Goal: Task Accomplishment & Management: Manage account settings

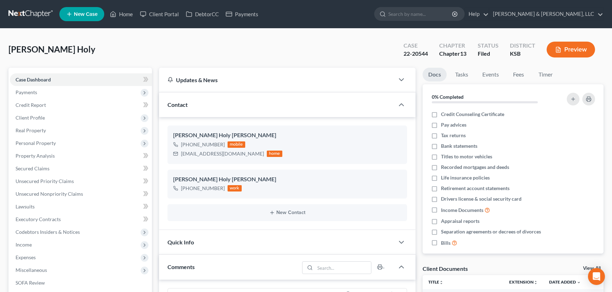
select select "0"
click at [125, 10] on link "Home" at bounding box center [121, 14] width 30 height 13
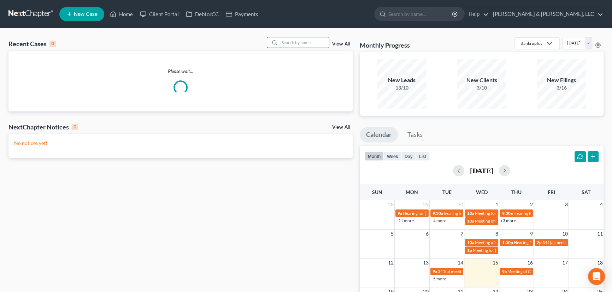
click at [285, 46] on input "search" at bounding box center [303, 42] width 49 height 10
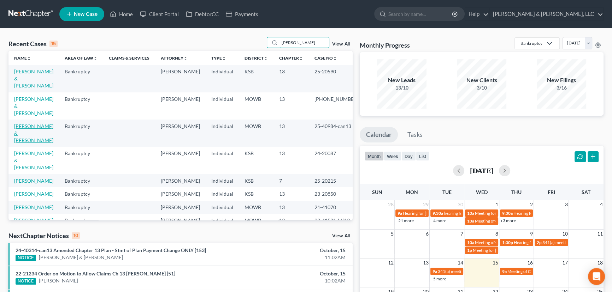
type input "[PERSON_NAME]"
click at [25, 123] on link "[PERSON_NAME] & [PERSON_NAME]" at bounding box center [33, 133] width 39 height 20
select select "2"
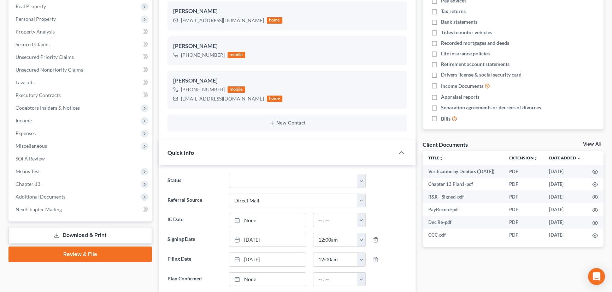
scroll to position [128, 0]
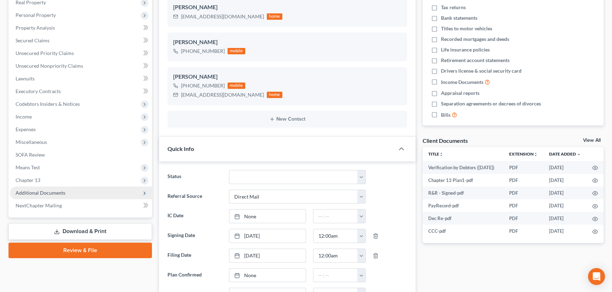
click at [36, 190] on span "Additional Documents" at bounding box center [41, 193] width 50 height 6
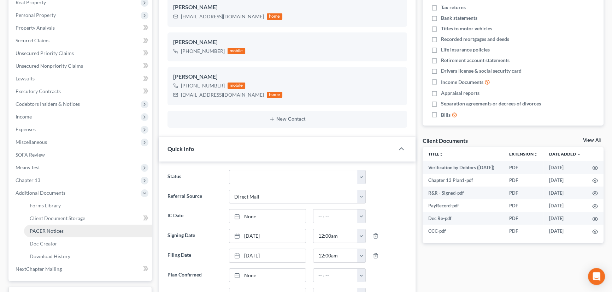
click at [48, 232] on span "PACER Notices" at bounding box center [47, 231] width 34 height 6
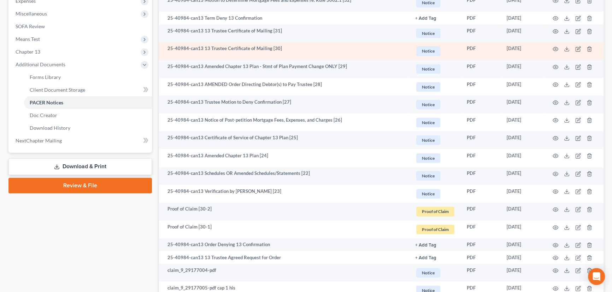
scroll to position [289, 0]
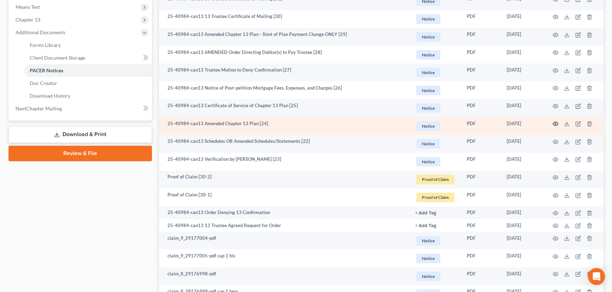
click at [556, 123] on icon "button" at bounding box center [555, 124] width 6 height 6
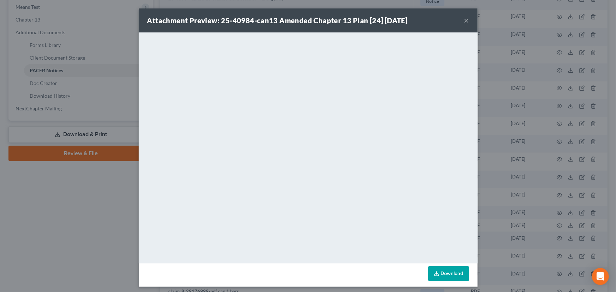
click at [465, 20] on button "×" at bounding box center [466, 20] width 5 height 8
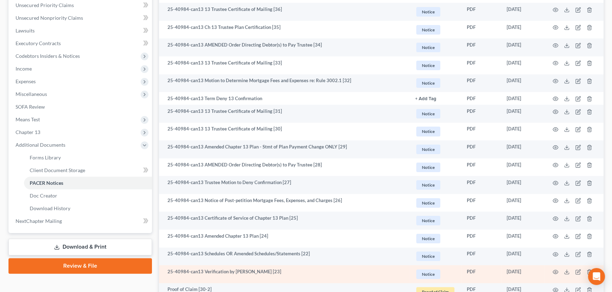
scroll to position [160, 0]
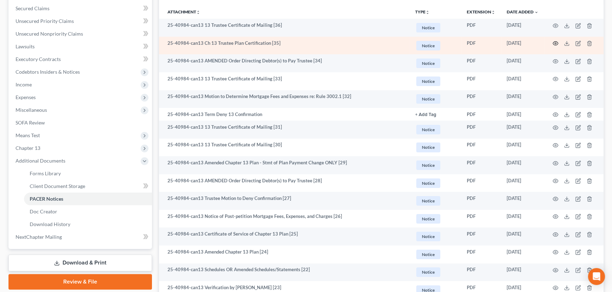
click at [554, 39] on td at bounding box center [573, 46] width 59 height 18
click at [554, 42] on icon "button" at bounding box center [555, 44] width 5 height 4
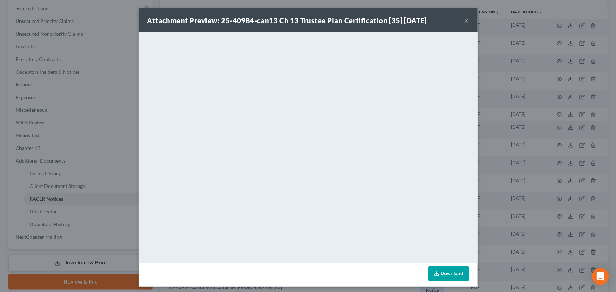
click at [464, 21] on button "×" at bounding box center [466, 20] width 5 height 8
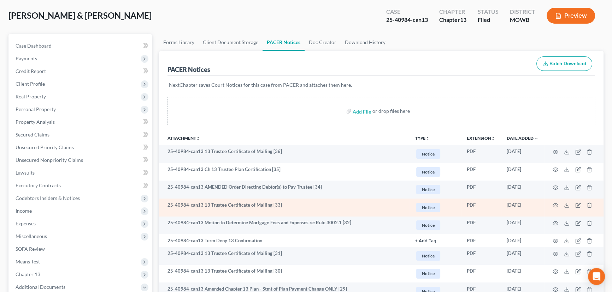
scroll to position [0, 0]
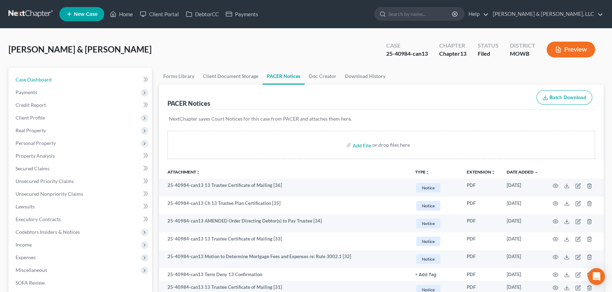
drag, startPoint x: 37, startPoint y: 74, endPoint x: 157, endPoint y: 41, distance: 125.2
click at [37, 74] on link "Case Dashboard" at bounding box center [81, 79] width 142 height 13
select select "2"
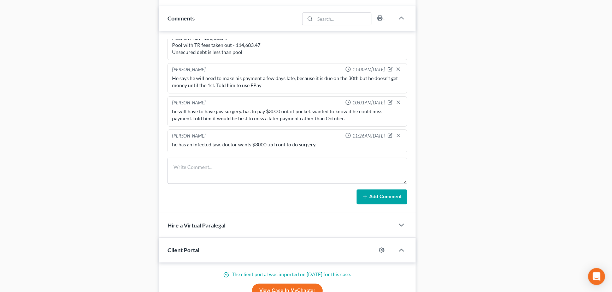
scroll to position [481, 0]
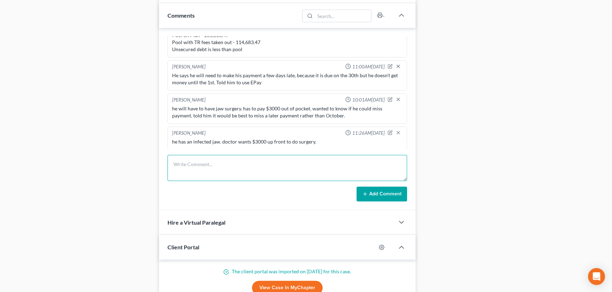
click at [259, 163] on textarea at bounding box center [286, 168] width 239 height 26
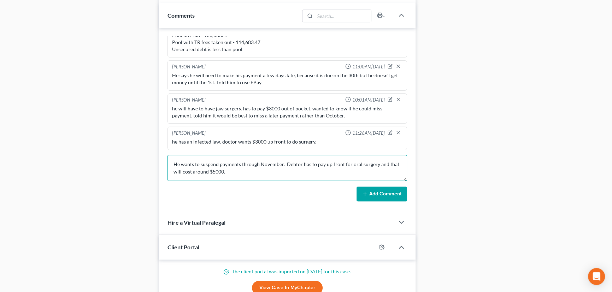
type textarea "He wants to suspend payments through November. Debtor has to pay up front for o…"
click at [381, 195] on button "Add Comment" at bounding box center [381, 194] width 50 height 15
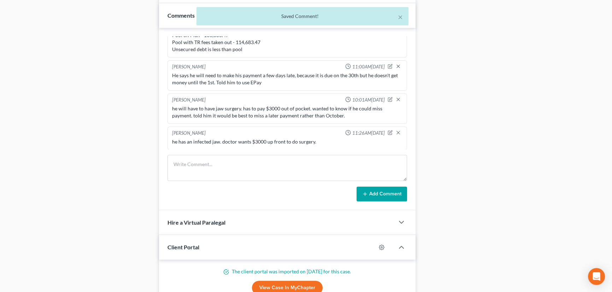
scroll to position [294, 0]
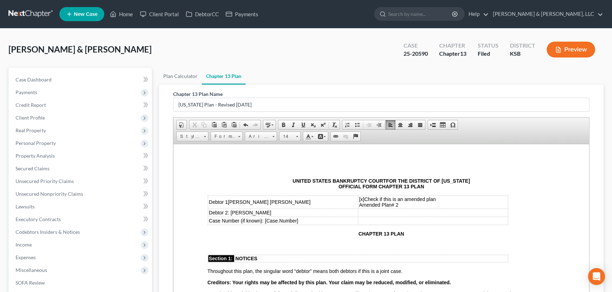
scroll to position [1449, 0]
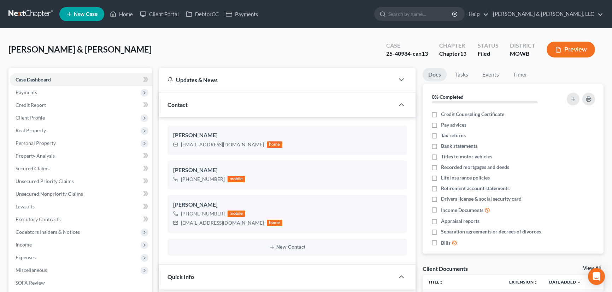
select select "6"
select select "2"
select select "0"
click at [124, 14] on link "Home" at bounding box center [121, 14] width 30 height 13
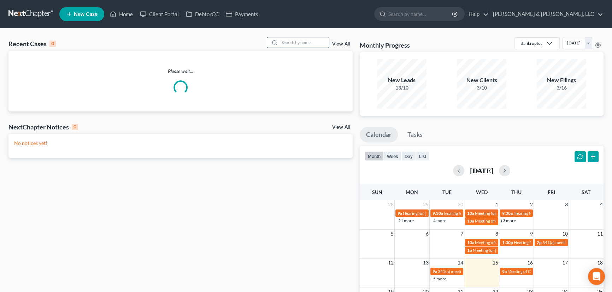
click at [292, 37] on input "search" at bounding box center [303, 42] width 49 height 10
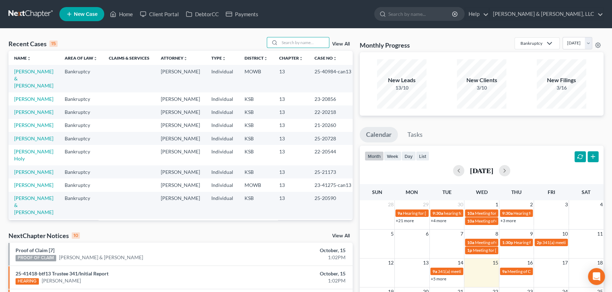
click at [72, 14] on icon at bounding box center [69, 14] width 6 height 8
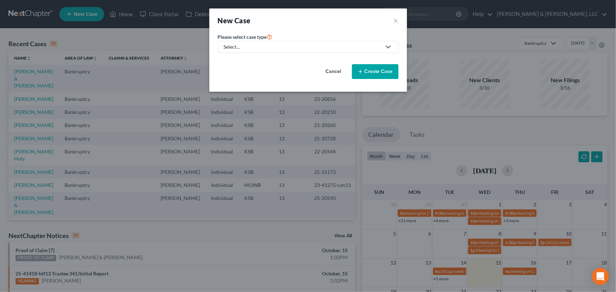
click at [248, 45] on div "Select..." at bounding box center [302, 46] width 157 height 7
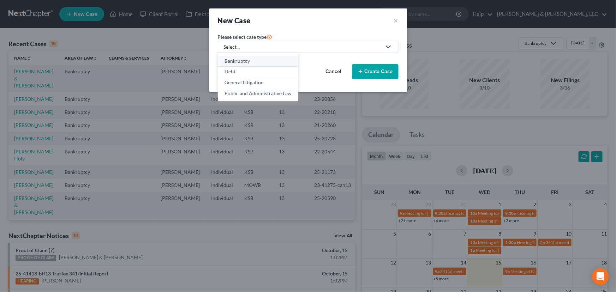
click at [250, 60] on div "Bankruptcy" at bounding box center [258, 61] width 67 height 7
select select "46"
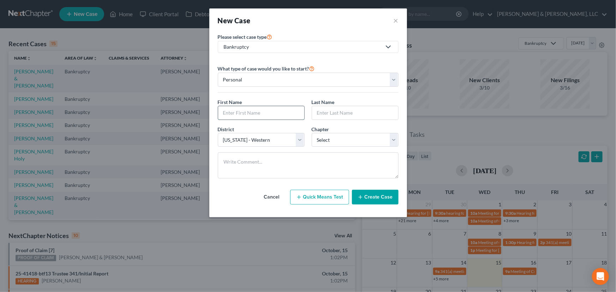
click at [236, 113] on input "text" at bounding box center [261, 112] width 86 height 13
type input "Hans"
type input "Arwick"
select select "0"
click at [277, 177] on textarea at bounding box center [308, 166] width 181 height 26
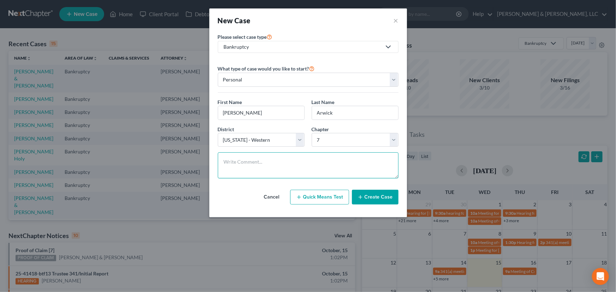
paste textarea "No prior bk She is on her ex-spouses tax debt for 2015 taxes and 2016 taxes for…"
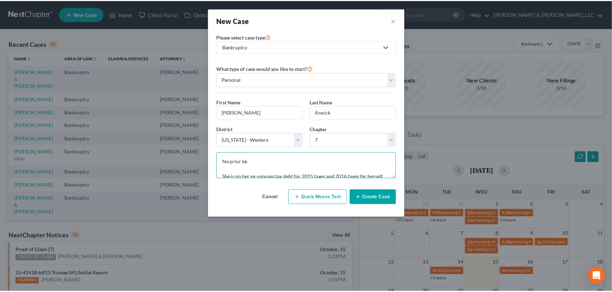
scroll to position [120, 0]
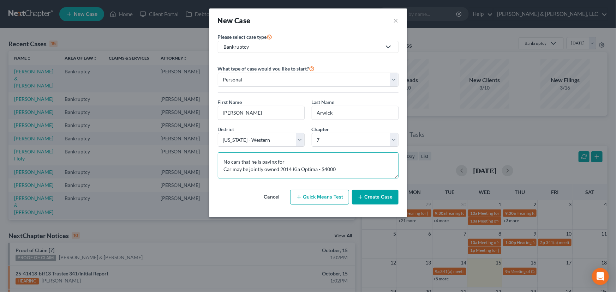
click at [317, 168] on textarea "No prior bk She is on her ex-spouses tax debt for 2015 taxes and 2016 taxes for…" at bounding box center [308, 166] width 181 height 26
click at [354, 168] on textarea "No prior bk She is on her ex-spouses tax debt for 2015 taxes and 2016 taxes for…" at bounding box center [308, 166] width 181 height 26
type textarea "No prior bk She is on her ex-spouses tax debt for 2015 taxes and 2016 taxes for…"
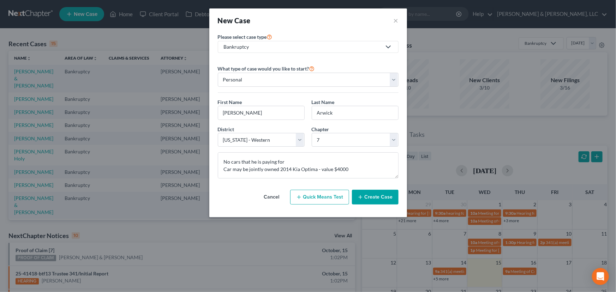
click at [375, 198] on button "Create Case" at bounding box center [375, 197] width 47 height 15
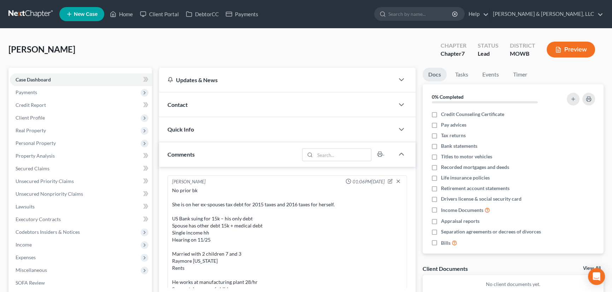
scroll to position [30, 0]
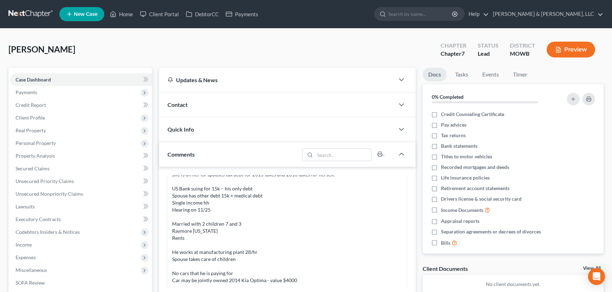
click at [183, 101] on span "Contact" at bounding box center [177, 104] width 20 height 7
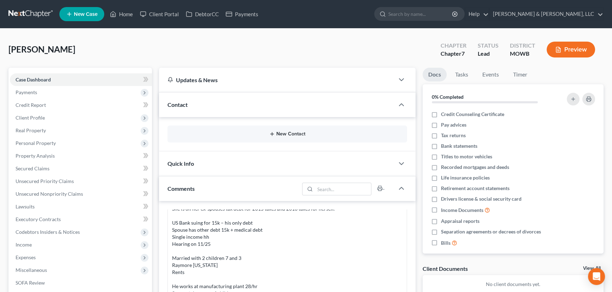
click at [272, 134] on line "button" at bounding box center [271, 134] width 3 height 0
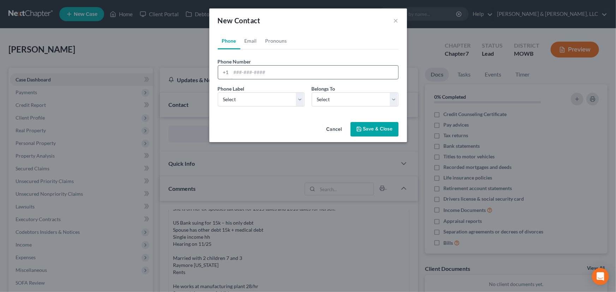
drag, startPoint x: 243, startPoint y: 71, endPoint x: 262, endPoint y: 75, distance: 19.5
click at [243, 71] on input "tel" at bounding box center [314, 72] width 167 height 13
type input "816-406-4915"
click at [258, 106] on div "Phone Label * Select Mobile Home Work Other Belongs To * Select Client Other" at bounding box center [308, 98] width 188 height 27
click at [259, 102] on select "Select Mobile Home Work Other" at bounding box center [261, 100] width 87 height 14
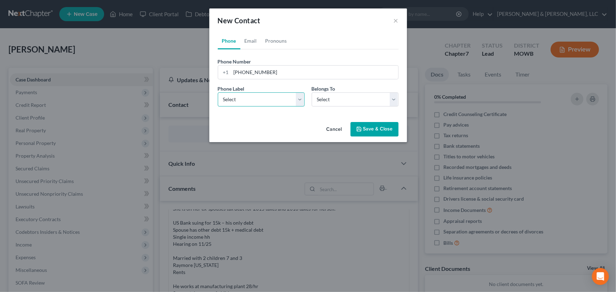
select select "0"
click at [218, 93] on select "Select Mobile Home Work Other" at bounding box center [261, 100] width 87 height 14
click at [321, 101] on select "Select Client Other" at bounding box center [355, 100] width 87 height 14
select select "0"
click at [312, 93] on select "Select Client Other" at bounding box center [355, 100] width 87 height 14
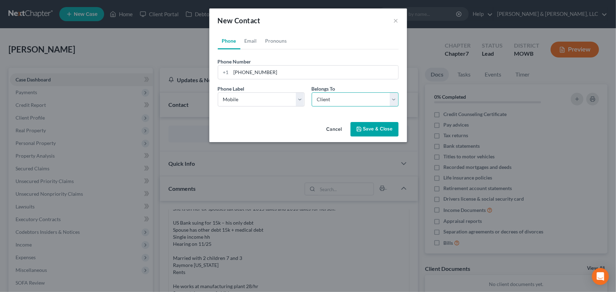
select select "0"
click at [252, 39] on link "Email" at bounding box center [250, 40] width 21 height 17
click at [251, 103] on select "Select Home Work Other" at bounding box center [261, 100] width 87 height 14
select select "0"
click at [218, 93] on select "Select Home Work Other" at bounding box center [261, 100] width 87 height 14
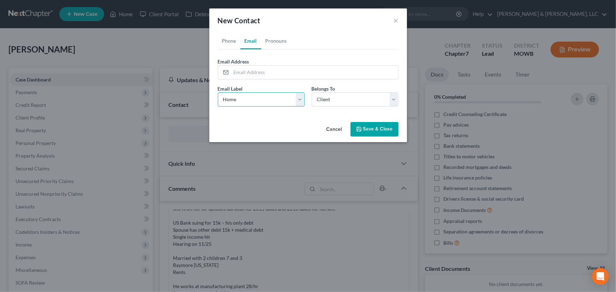
click at [242, 100] on select "Select Home Work Other" at bounding box center [261, 100] width 87 height 14
click at [218, 93] on select "Select Home Work Other" at bounding box center [261, 100] width 87 height 14
click at [245, 67] on input "email" at bounding box center [314, 72] width 167 height 13
click at [375, 131] on button "Save & Close" at bounding box center [375, 129] width 48 height 15
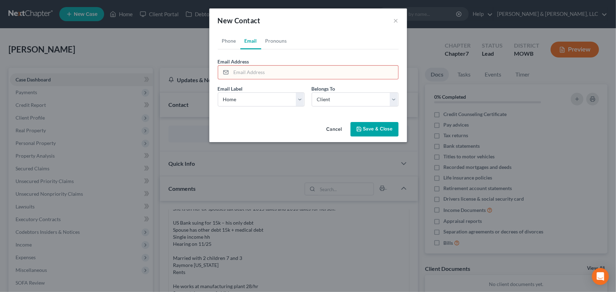
click at [267, 74] on input "email" at bounding box center [314, 72] width 167 height 13
paste input "hansarwick@icloud.com"
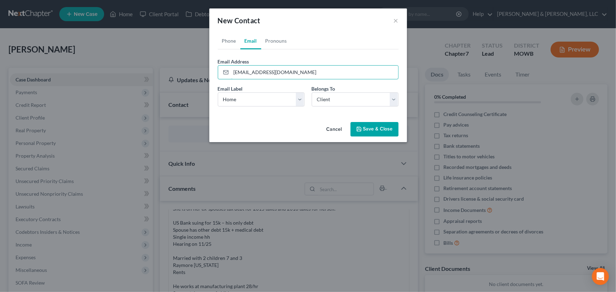
type input "hansarwick@icloud.com"
click at [382, 126] on button "Save & Close" at bounding box center [375, 129] width 48 height 15
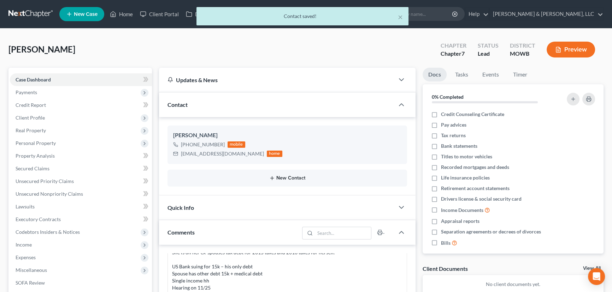
click at [282, 177] on button "New Contact" at bounding box center [287, 178] width 228 height 6
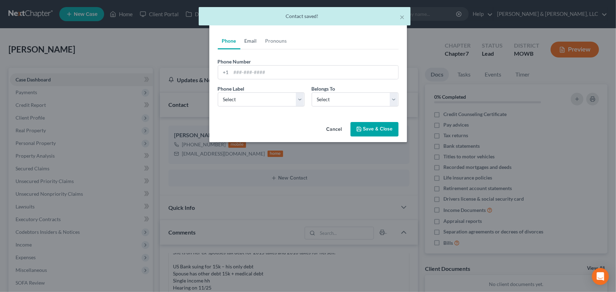
click at [250, 42] on link "Email" at bounding box center [250, 40] width 21 height 17
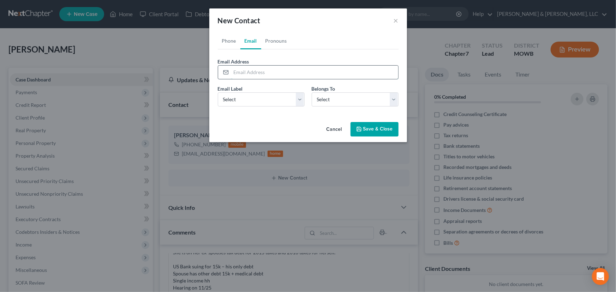
click at [299, 69] on input "email" at bounding box center [314, 72] width 167 height 13
paste input "daniellearwick@icloud.com"
type input "daniellearwick@icloud.com"
click at [242, 97] on select "Select Home Work Other" at bounding box center [261, 100] width 87 height 14
select select "0"
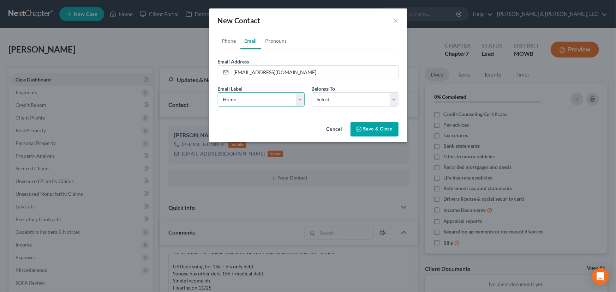
click at [218, 93] on select "Select Home Work Other" at bounding box center [261, 100] width 87 height 14
click at [334, 96] on select "Select Client Other" at bounding box center [355, 100] width 87 height 14
select select "0"
click at [312, 93] on select "Select Client Other" at bounding box center [355, 100] width 87 height 14
click at [368, 132] on button "Save & Close" at bounding box center [375, 129] width 48 height 15
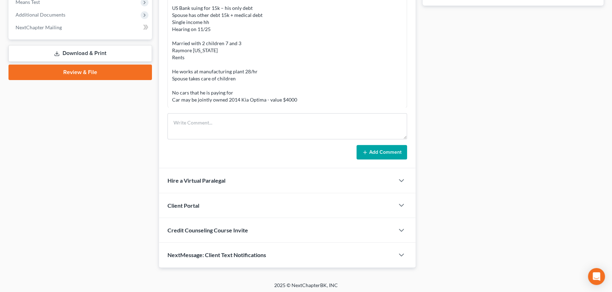
scroll to position [295, 0]
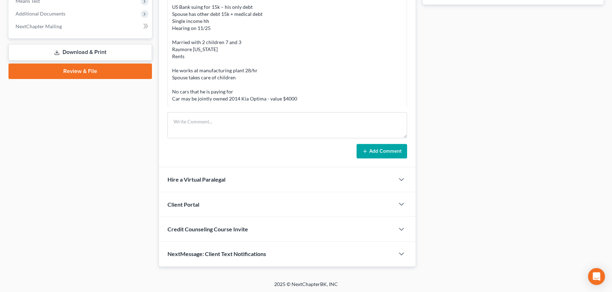
click at [197, 203] on span "Client Portal" at bounding box center [183, 204] width 32 height 7
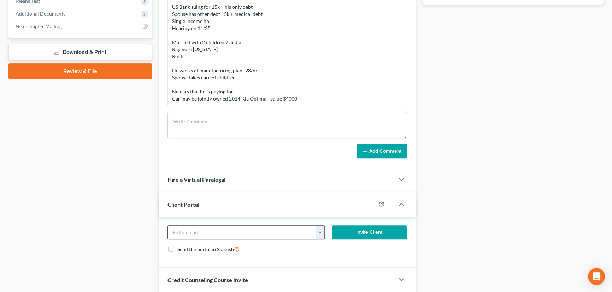
click at [320, 234] on button "button" at bounding box center [319, 232] width 9 height 13
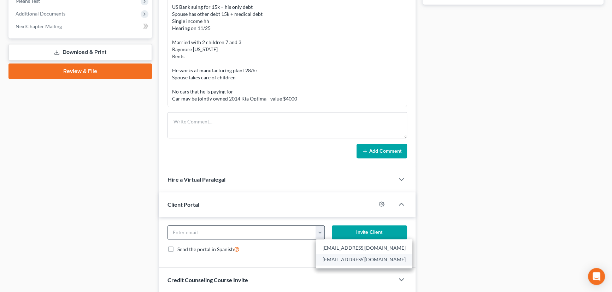
click at [334, 258] on link "daniellearwick@icloud.com" at bounding box center [364, 260] width 96 height 12
type input "daniellearwick@icloud.com"
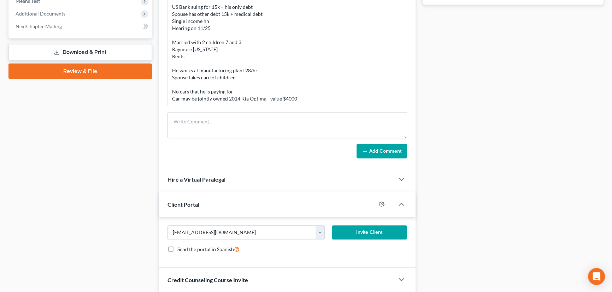
click at [359, 235] on button "Invite Client" at bounding box center [369, 233] width 75 height 14
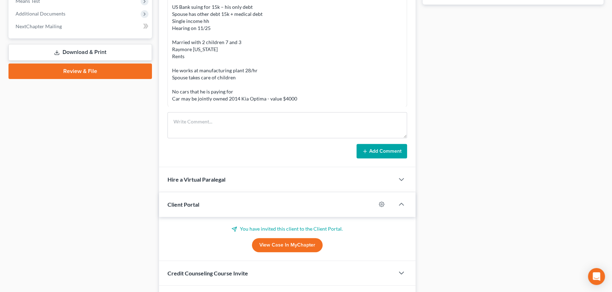
scroll to position [339, 0]
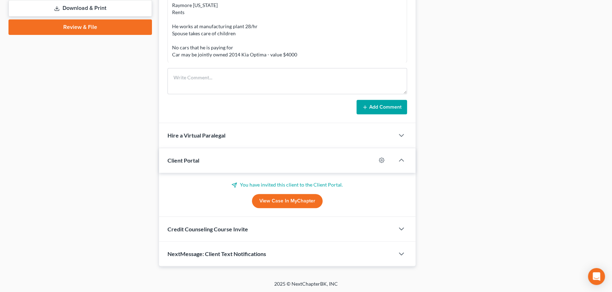
click at [230, 232] on div "Credit Counseling Course Invite" at bounding box center [276, 229] width 235 height 24
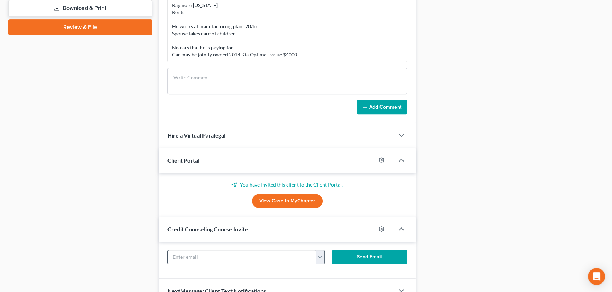
click at [321, 256] on button "button" at bounding box center [319, 257] width 9 height 13
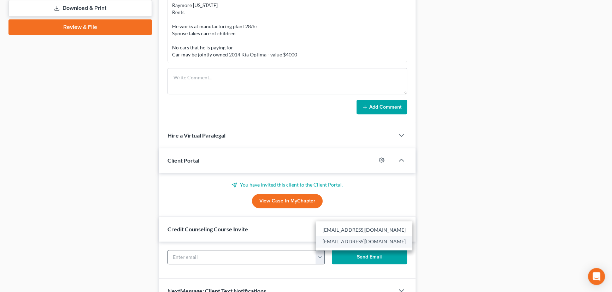
click at [333, 239] on link "daniellearwick@icloud.com" at bounding box center [364, 242] width 96 height 12
type input "daniellearwick@icloud.com"
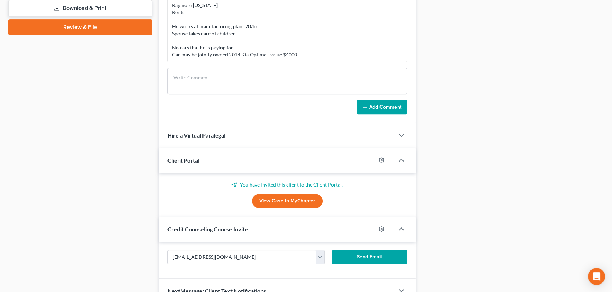
click at [363, 259] on button "Send Email" at bounding box center [369, 257] width 75 height 14
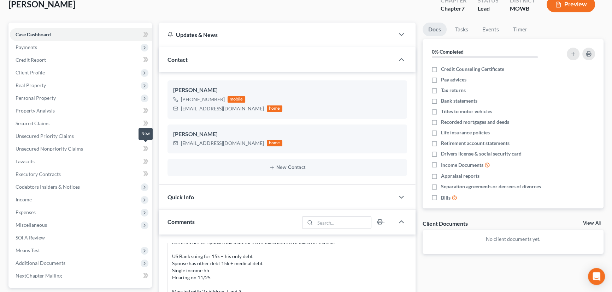
scroll to position [32, 0]
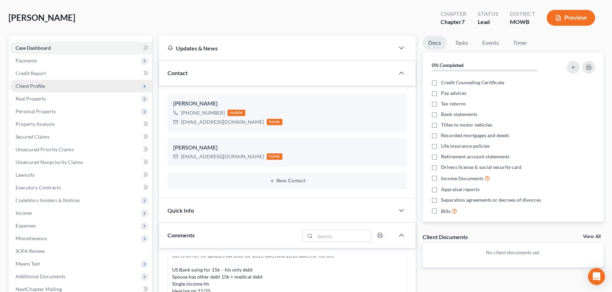
click at [37, 86] on span "Client Profile" at bounding box center [30, 86] width 29 height 6
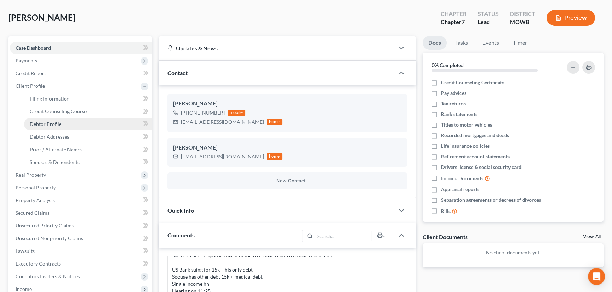
click at [53, 118] on link "Debtor Profile" at bounding box center [88, 124] width 128 height 13
select select "0"
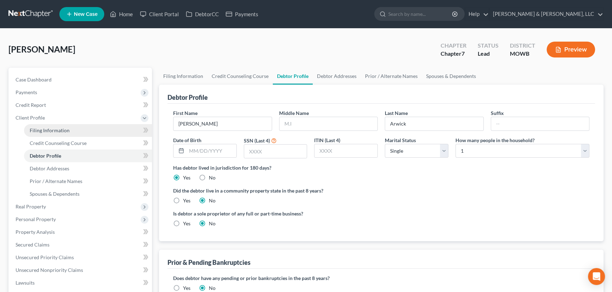
click at [59, 128] on span "Filing Information" at bounding box center [50, 130] width 40 height 6
select select "1"
select select "0"
select select "46"
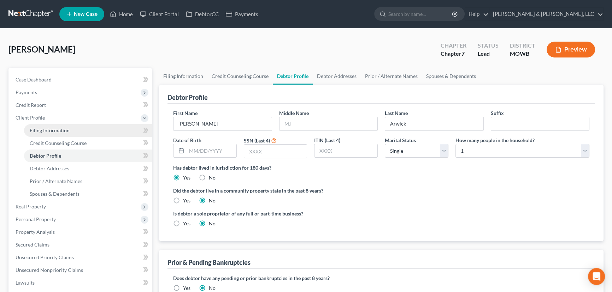
select select "26"
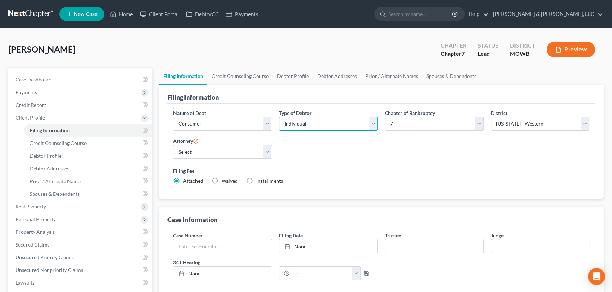
click at [321, 120] on select "Select Individual Joint" at bounding box center [328, 124] width 99 height 14
select select "1"
click at [279, 117] on select "Select Individual Joint" at bounding box center [328, 124] width 99 height 14
click at [233, 149] on select "Select Ryan Patton - KSB Ryan Patton - MOWB David Dean - KSB David Dean - MOWB" at bounding box center [222, 152] width 99 height 14
select select "3"
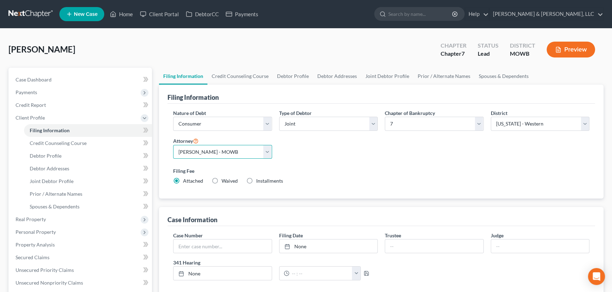
click at [173, 145] on select "Select Ryan Patton - KSB Ryan Patton - MOWB David Dean - KSB David Dean - MOWB" at bounding box center [222, 152] width 99 height 14
click at [21, 77] on span "Case Dashboard" at bounding box center [34, 80] width 36 height 6
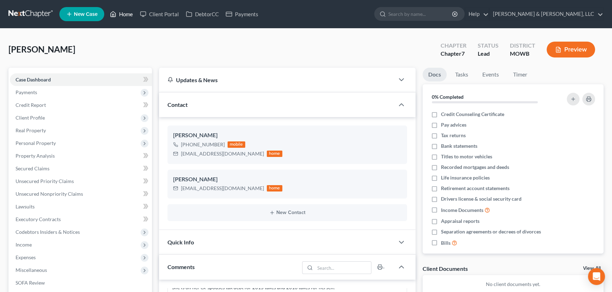
drag, startPoint x: 120, startPoint y: 13, endPoint x: 136, endPoint y: 19, distance: 17.0
click at [120, 13] on link "Home" at bounding box center [121, 14] width 30 height 13
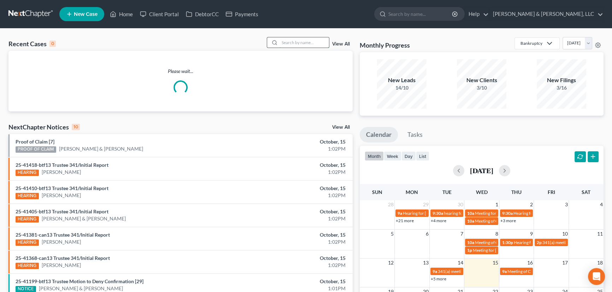
click at [290, 42] on input "search" at bounding box center [303, 42] width 49 height 10
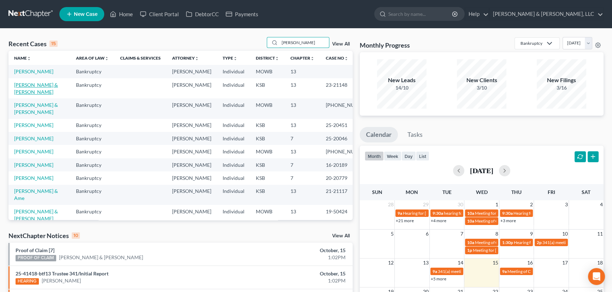
type input "smith"
click at [25, 88] on link "[PERSON_NAME] & [PERSON_NAME]" at bounding box center [36, 88] width 44 height 13
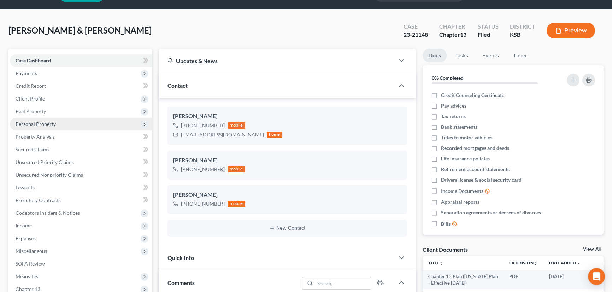
scroll to position [128, 0]
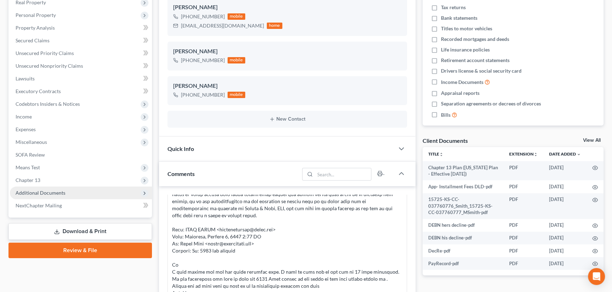
click at [50, 190] on span "Additional Documents" at bounding box center [41, 193] width 50 height 6
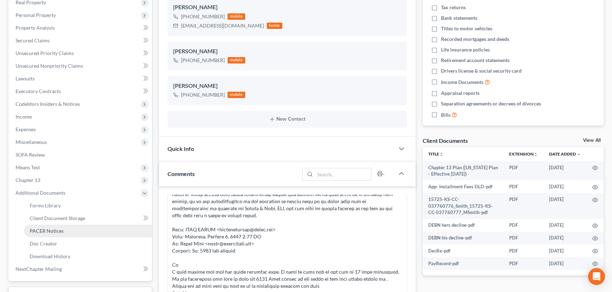
click at [47, 230] on span "PACER Notices" at bounding box center [47, 231] width 34 height 6
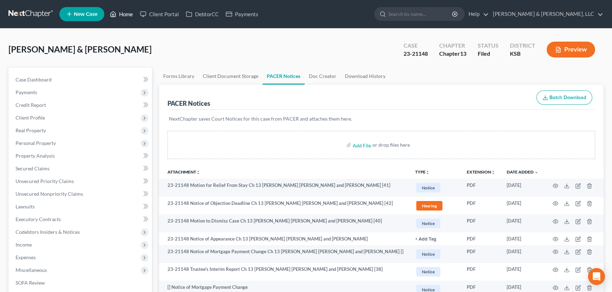
drag, startPoint x: 123, startPoint y: 14, endPoint x: 125, endPoint y: 18, distance: 4.1
click at [123, 14] on link "Home" at bounding box center [121, 14] width 30 height 13
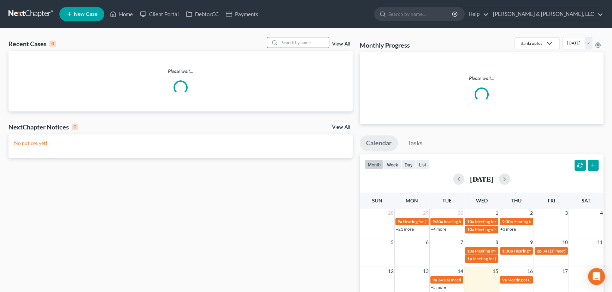
click at [291, 42] on input "search" at bounding box center [303, 42] width 49 height 10
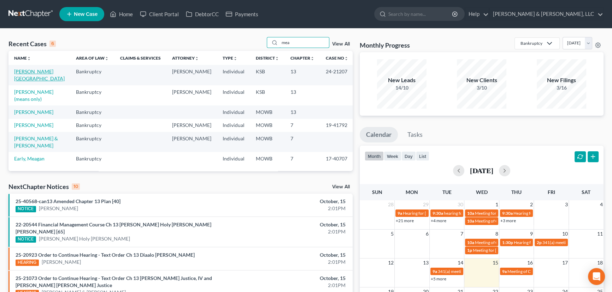
type input "mea"
click at [24, 70] on link "[PERSON_NAME][GEOGRAPHIC_DATA]" at bounding box center [39, 75] width 50 height 13
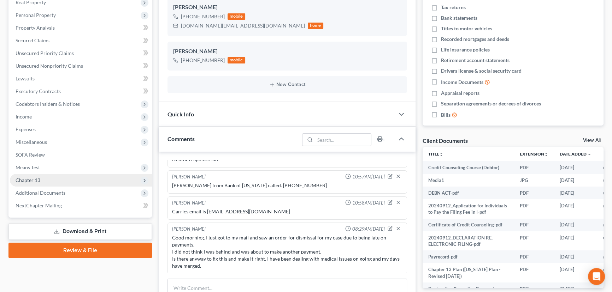
scroll to position [3291, 0]
click at [35, 194] on span "Additional Documents" at bounding box center [41, 193] width 50 height 6
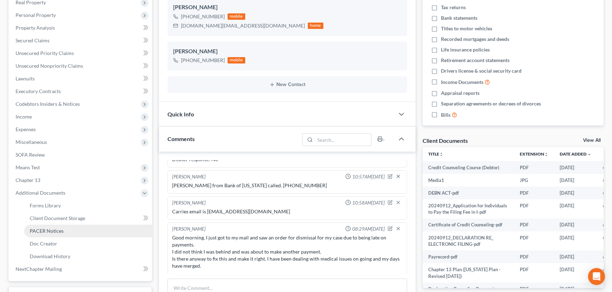
click at [42, 230] on span "PACER Notices" at bounding box center [47, 231] width 34 height 6
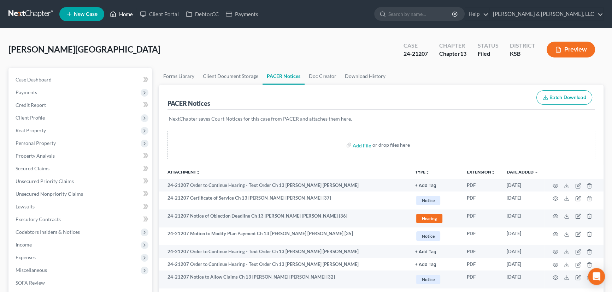
click at [126, 13] on link "Home" at bounding box center [121, 14] width 30 height 13
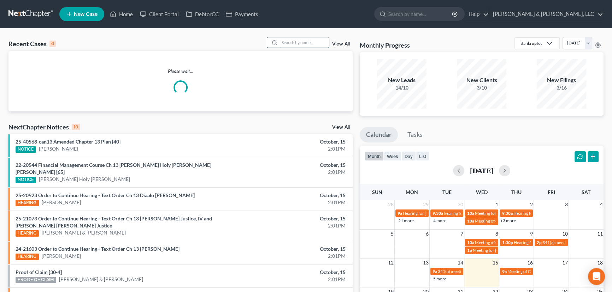
click at [308, 41] on input "search" at bounding box center [303, 42] width 49 height 10
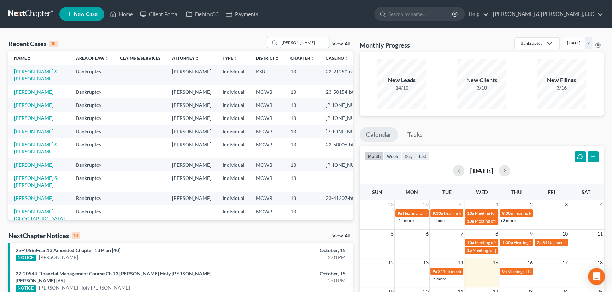
type input "daniel"
click at [23, 70] on link "Daniels, LeeRoy & Dorothea" at bounding box center [36, 75] width 44 height 13
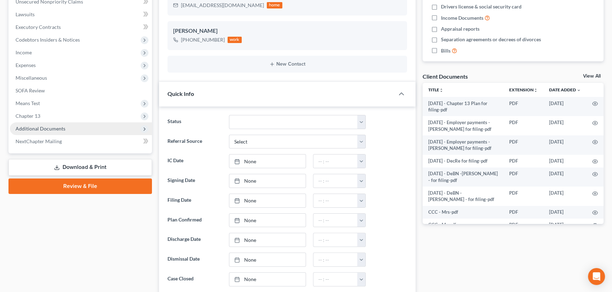
scroll to position [431, 0]
click at [47, 127] on span "Additional Documents" at bounding box center [41, 129] width 50 height 6
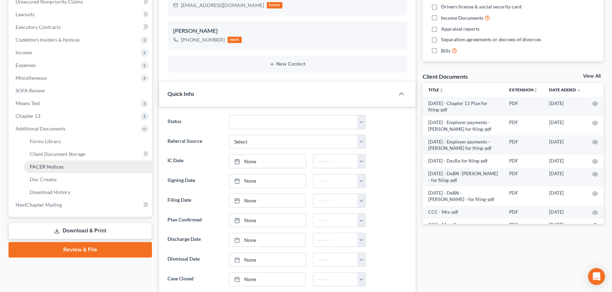
click at [47, 166] on span "PACER Notices" at bounding box center [47, 167] width 34 height 6
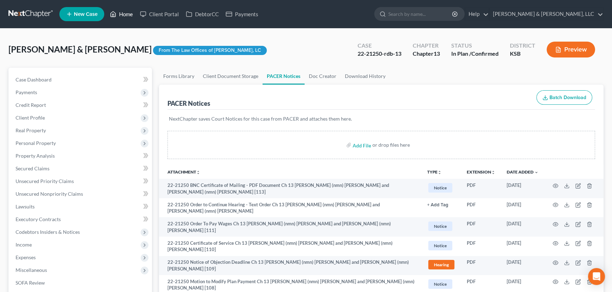
click at [131, 12] on link "Home" at bounding box center [121, 14] width 30 height 13
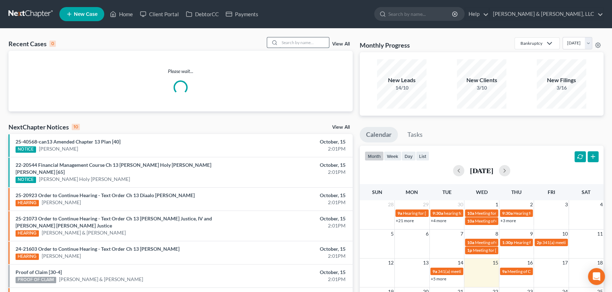
click at [292, 41] on input "search" at bounding box center [303, 42] width 49 height 10
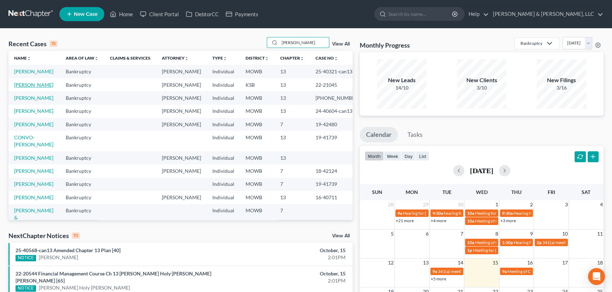
type input "mack"
click at [26, 88] on link "Mack, James" at bounding box center [33, 85] width 39 height 6
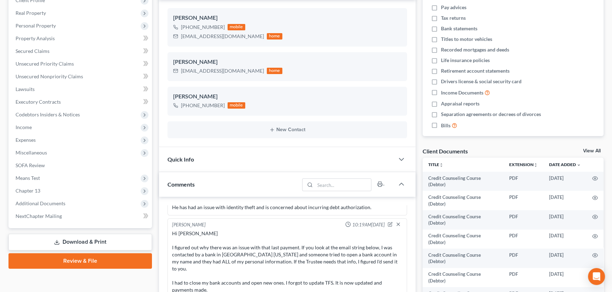
scroll to position [128, 0]
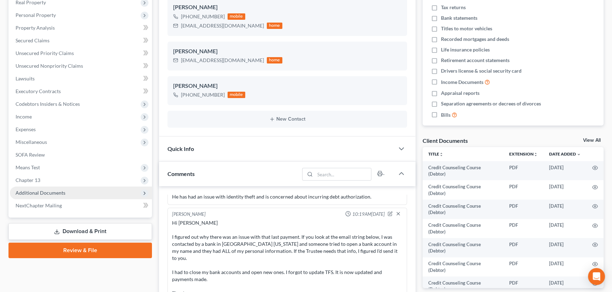
click at [39, 193] on span "Additional Documents" at bounding box center [41, 193] width 50 height 6
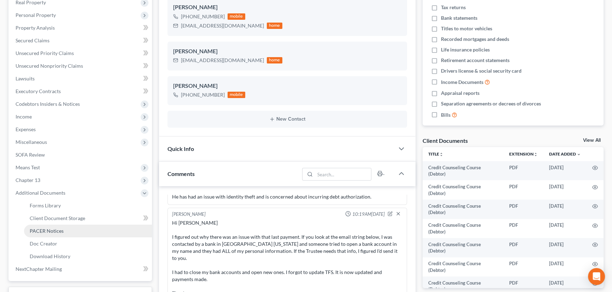
click at [50, 230] on span "PACER Notices" at bounding box center [47, 231] width 34 height 6
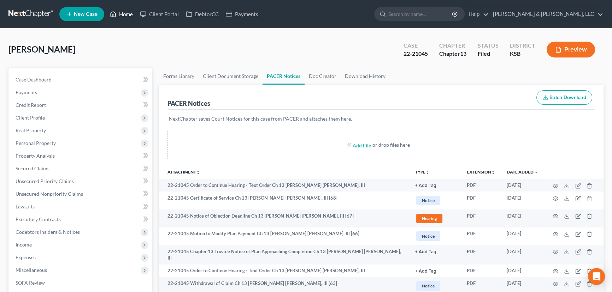
click at [126, 8] on link "Home" at bounding box center [121, 14] width 30 height 13
click at [125, 11] on link "Home" at bounding box center [121, 14] width 30 height 13
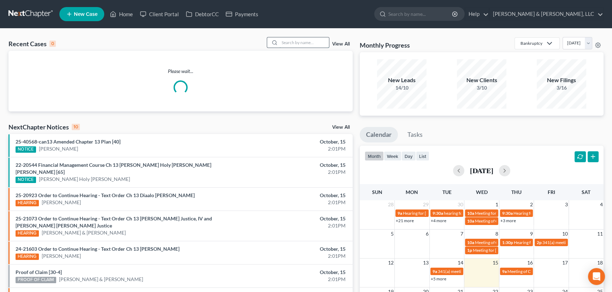
click at [307, 43] on input "search" at bounding box center [303, 42] width 49 height 10
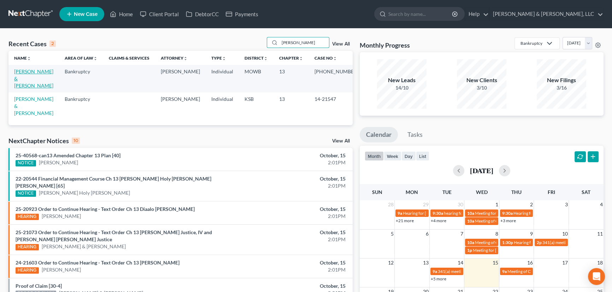
type input "pope"
click at [38, 73] on link "Pope, Ronald & Carol" at bounding box center [33, 79] width 39 height 20
select select "2"
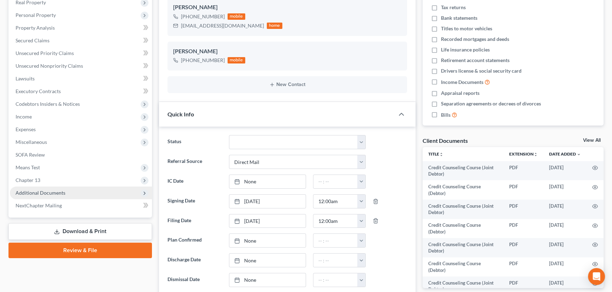
scroll to position [148, 0]
click at [55, 196] on span "Additional Documents" at bounding box center [81, 193] width 142 height 13
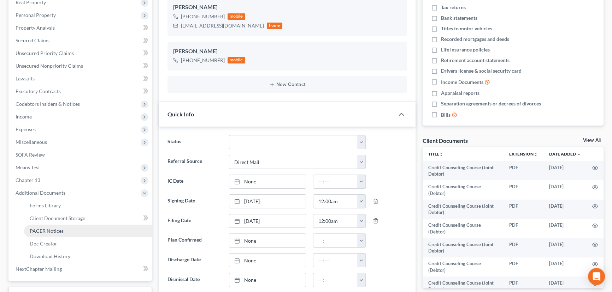
drag, startPoint x: 51, startPoint y: 229, endPoint x: 342, endPoint y: 214, distance: 291.3
click at [51, 229] on span "PACER Notices" at bounding box center [47, 231] width 34 height 6
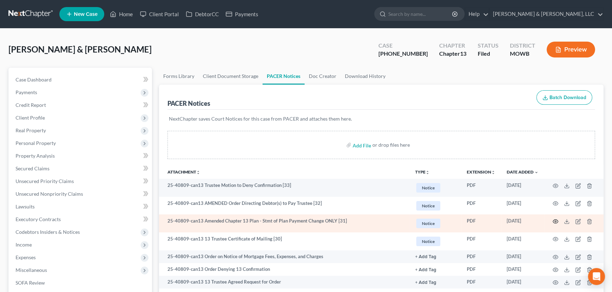
click at [554, 220] on icon "button" at bounding box center [555, 222] width 6 height 6
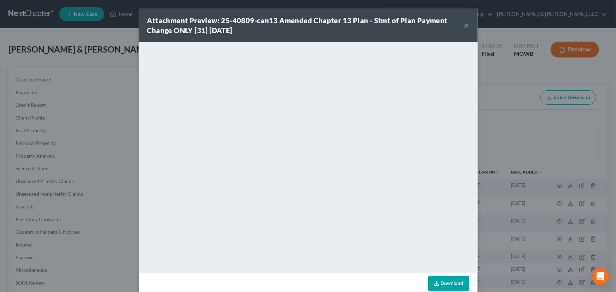
click at [464, 26] on button "×" at bounding box center [466, 25] width 5 height 8
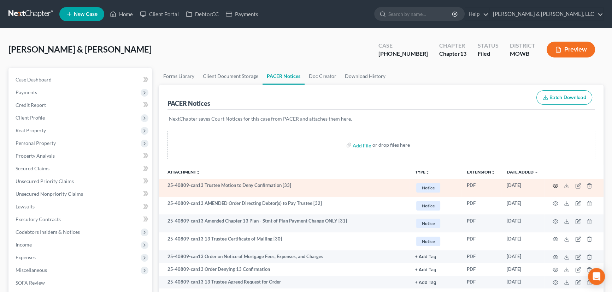
click at [554, 185] on icon "button" at bounding box center [555, 186] width 6 height 6
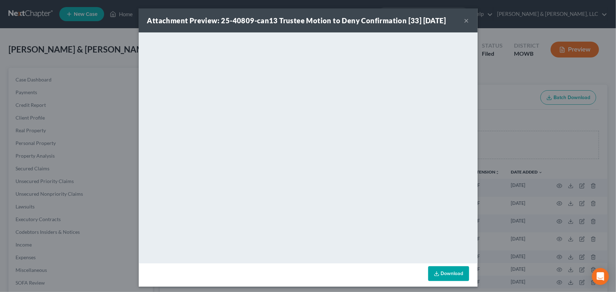
click at [464, 20] on button "×" at bounding box center [466, 20] width 5 height 8
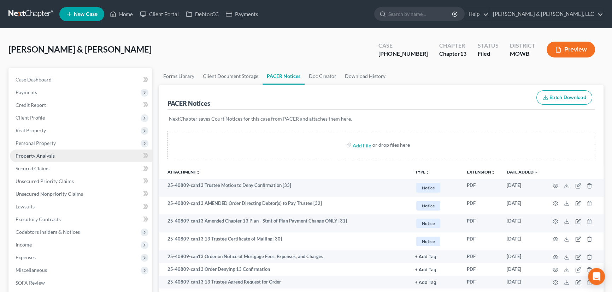
click at [20, 158] on span "Property Analysis" at bounding box center [35, 156] width 39 height 6
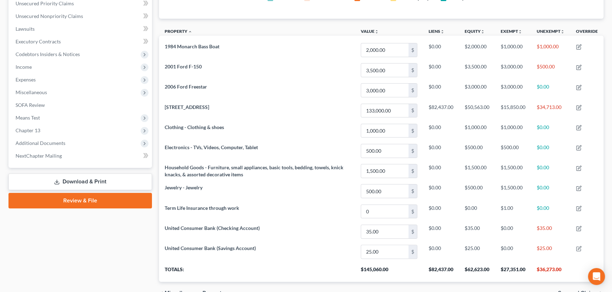
scroll to position [192, 0]
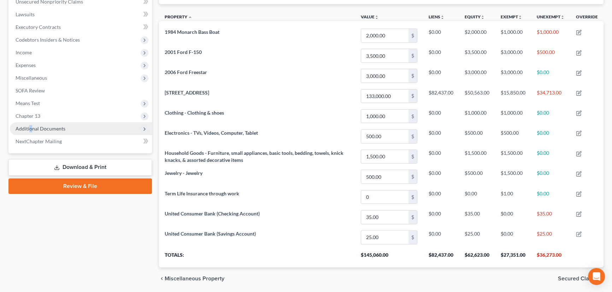
click at [30, 127] on span "Additional Documents" at bounding box center [41, 129] width 50 height 6
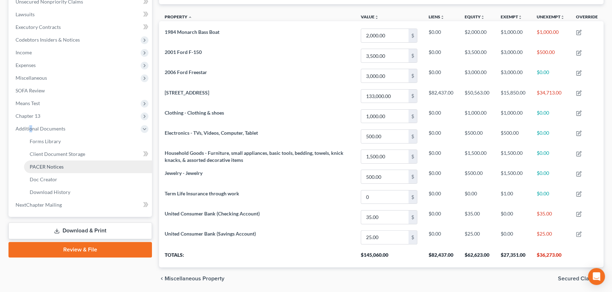
click at [40, 169] on link "PACER Notices" at bounding box center [88, 167] width 128 height 13
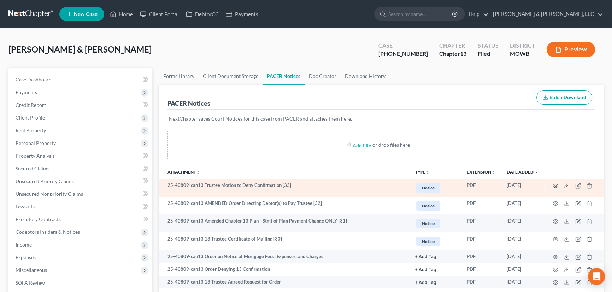
click at [554, 183] on icon "button" at bounding box center [555, 186] width 6 height 6
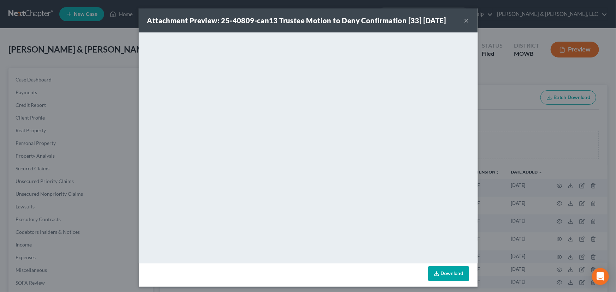
click at [460, 20] on div "Attachment Preview: 25-40809-can13 Trustee Motion to Deny Confirmation [33] 10/…" at bounding box center [308, 20] width 339 height 24
click at [464, 20] on button "×" at bounding box center [466, 20] width 5 height 8
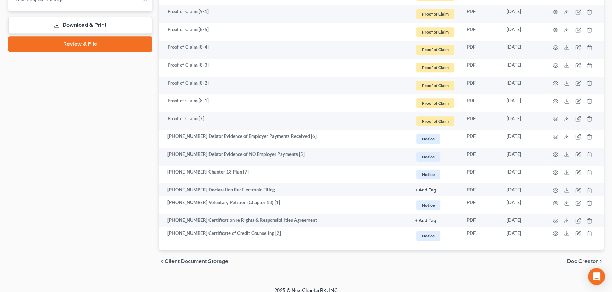
scroll to position [405, 0]
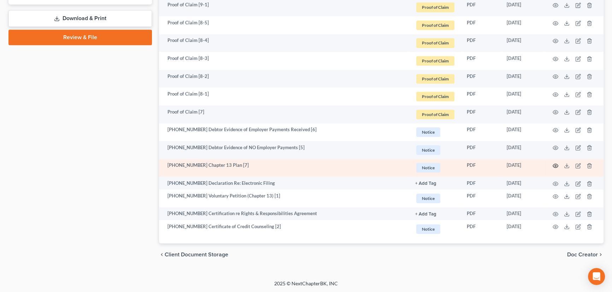
click at [555, 164] on icon "button" at bounding box center [555, 166] width 5 height 4
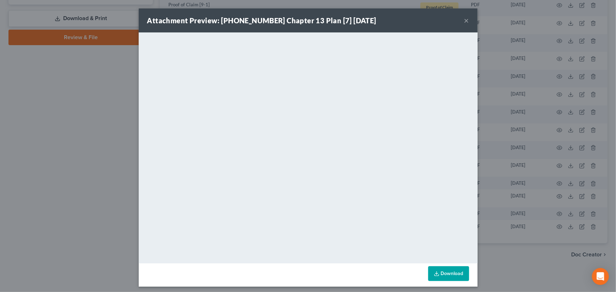
click at [464, 20] on button "×" at bounding box center [466, 20] width 5 height 8
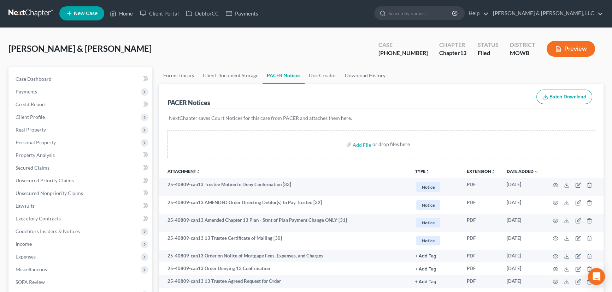
scroll to position [0, 0]
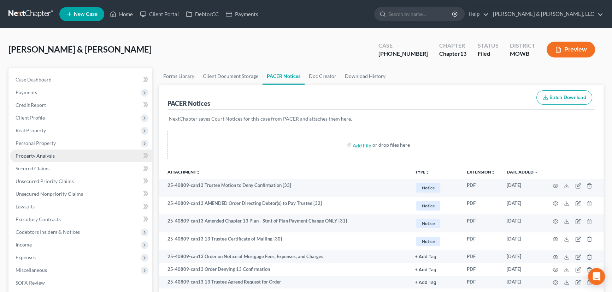
drag, startPoint x: 39, startPoint y: 151, endPoint x: 47, endPoint y: 150, distance: 7.4
click at [39, 150] on link "Property Analysis" at bounding box center [81, 156] width 142 height 13
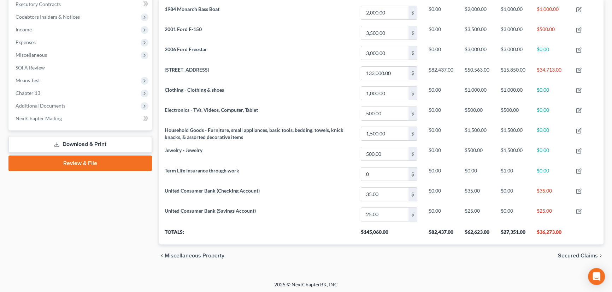
scroll to position [215, 0]
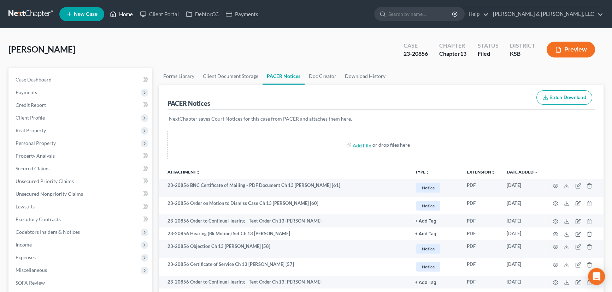
click at [127, 12] on link "Home" at bounding box center [121, 14] width 30 height 13
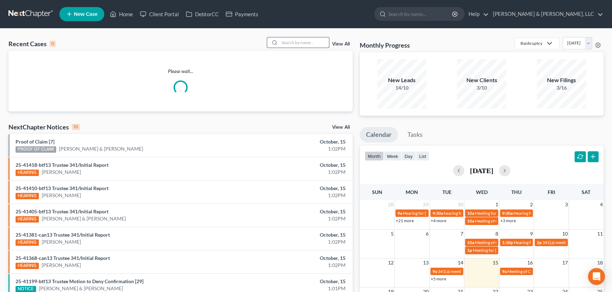
click at [297, 42] on input "search" at bounding box center [303, 42] width 49 height 10
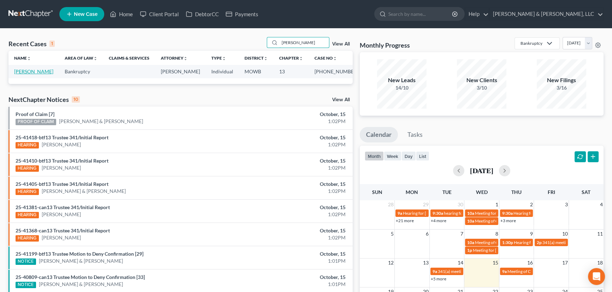
type input "lombardino"
click at [26, 70] on link "Lombardino, Cindy" at bounding box center [33, 72] width 39 height 6
select select "2"
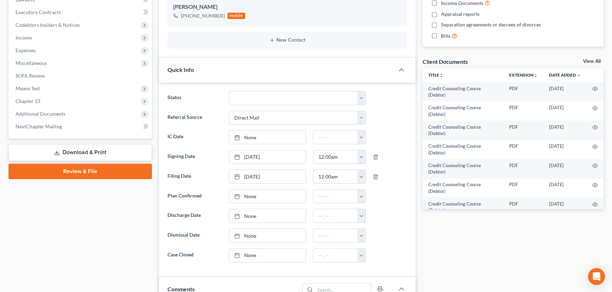
scroll to position [192, 0]
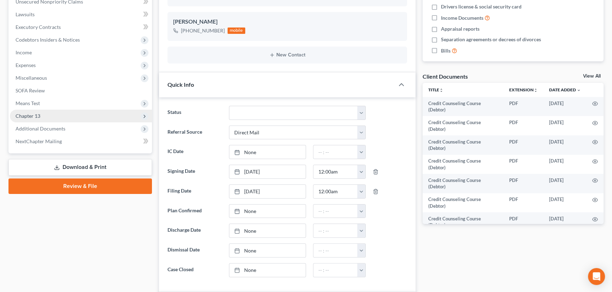
click at [24, 118] on span "Chapter 13" at bounding box center [28, 116] width 25 height 6
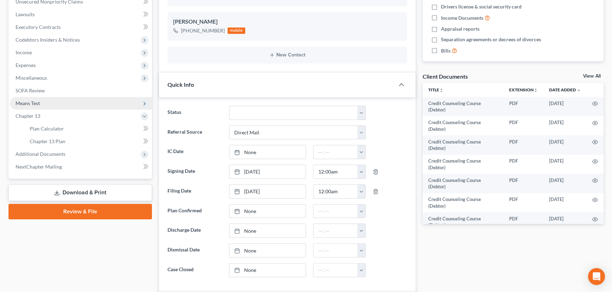
click at [26, 104] on span "Means Test" at bounding box center [28, 103] width 24 height 6
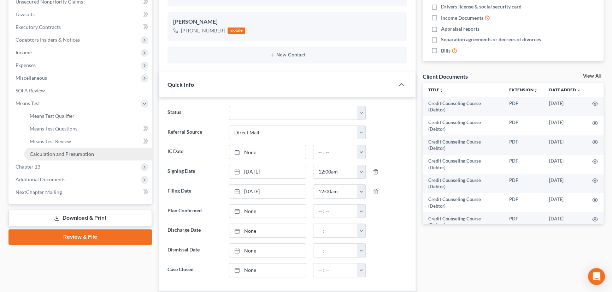
click at [56, 157] on link "Calculation and Presumption" at bounding box center [88, 154] width 128 height 13
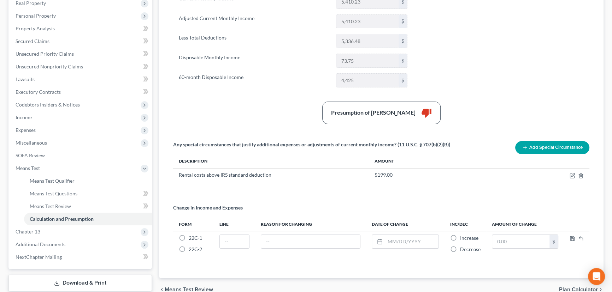
scroll to position [128, 0]
click at [24, 129] on span "Expenses" at bounding box center [26, 129] width 20 height 6
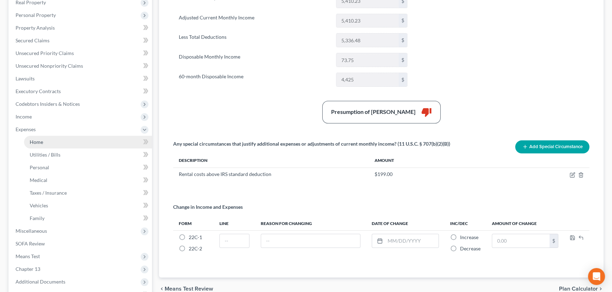
click at [36, 139] on span "Home" at bounding box center [36, 142] width 13 height 6
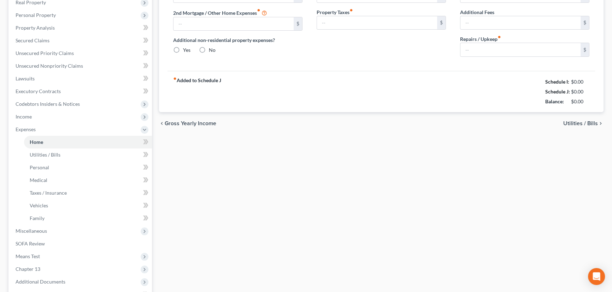
type input "1,221.00"
type input "0.00"
radio input "true"
type input "0.00"
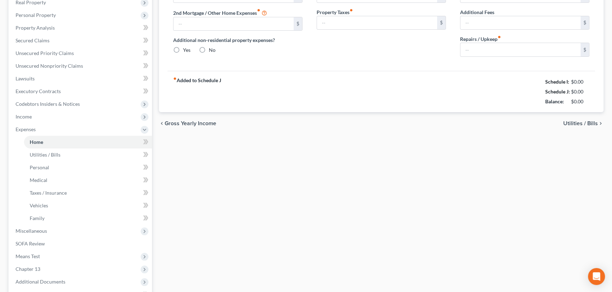
type input "0.00"
type input "30.00"
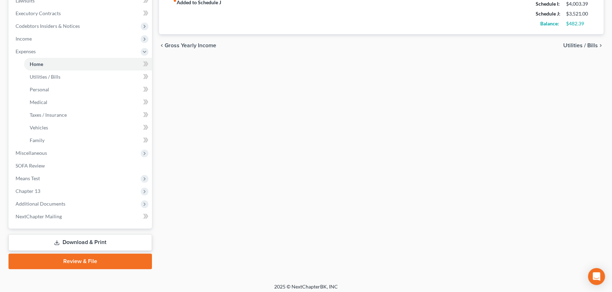
scroll to position [209, 0]
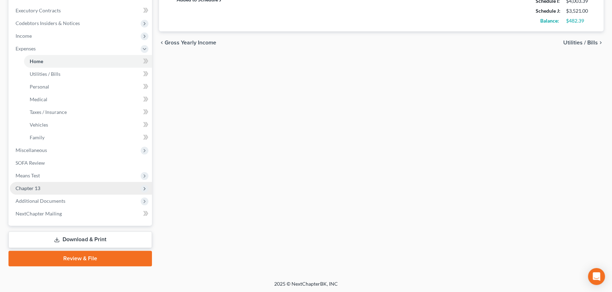
click at [26, 186] on span "Chapter 13" at bounding box center [28, 188] width 25 height 6
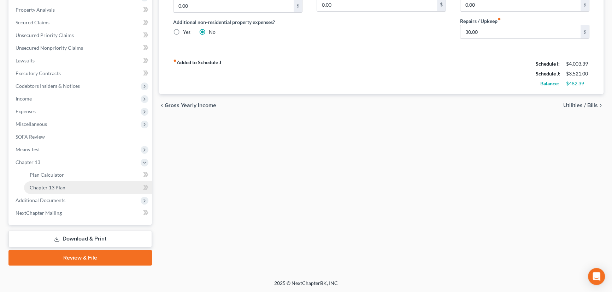
scroll to position [145, 0]
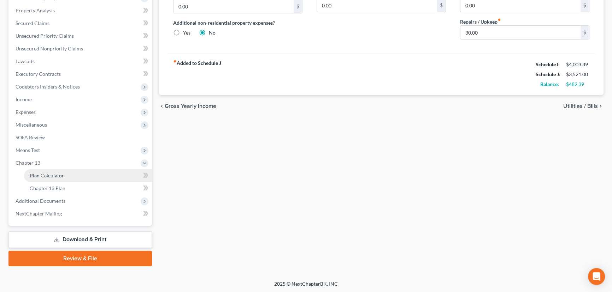
click at [38, 173] on span "Plan Calculator" at bounding box center [47, 176] width 34 height 6
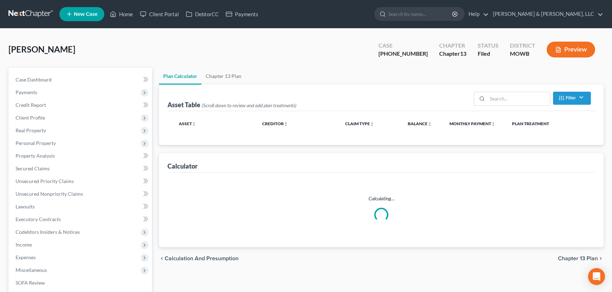
select select "56"
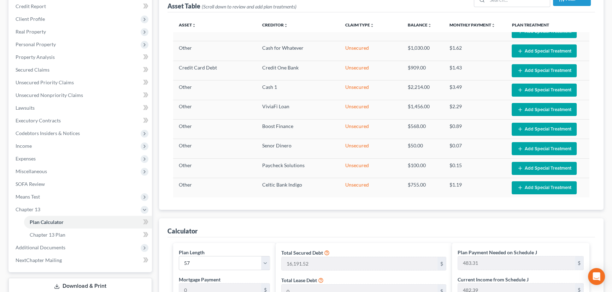
scroll to position [104, 0]
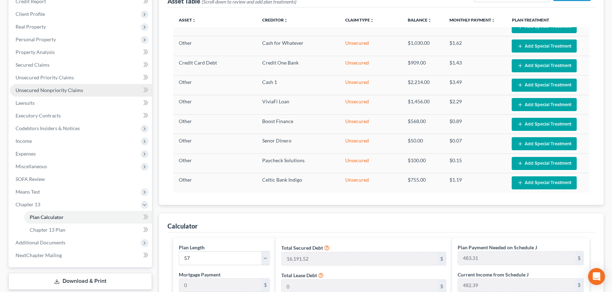
click at [60, 89] on span "Unsecured Nonpriority Claims" at bounding box center [49, 90] width 67 height 6
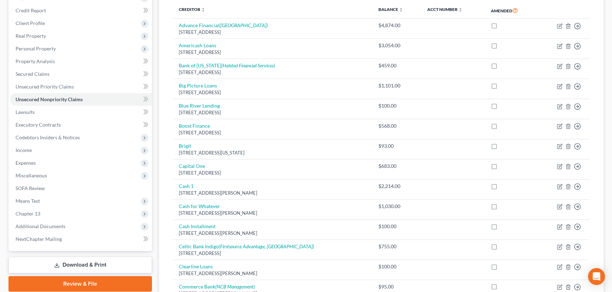
scroll to position [74, 0]
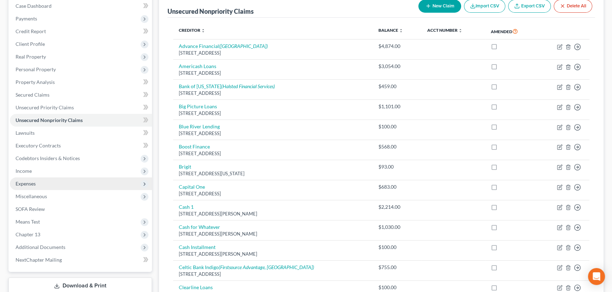
click at [23, 183] on span "Expenses" at bounding box center [26, 184] width 20 height 6
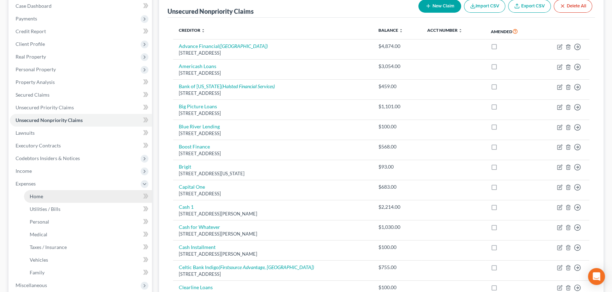
click at [34, 191] on link "Home" at bounding box center [88, 196] width 128 height 13
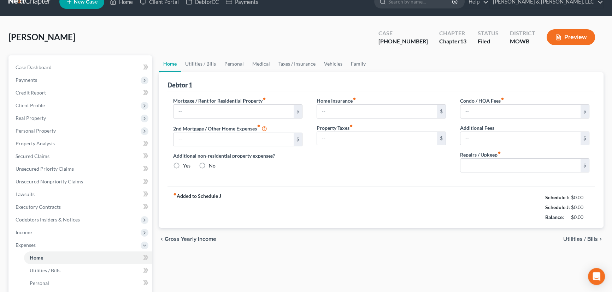
type input "1,221.00"
type input "0.00"
radio input "true"
type input "0.00"
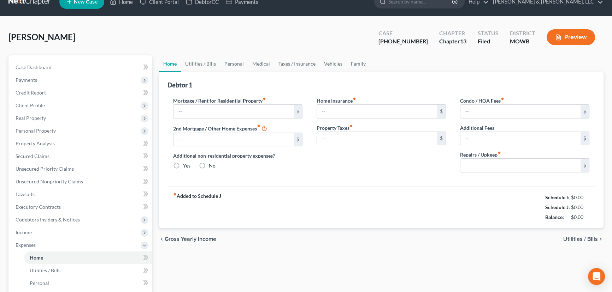
type input "0.00"
type input "30.00"
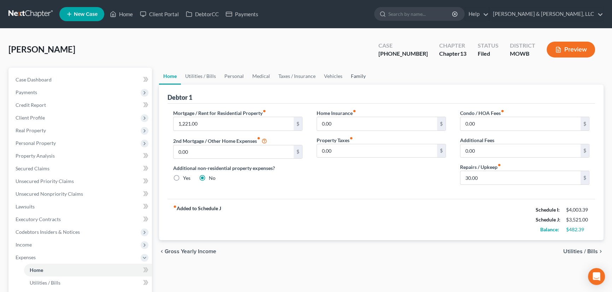
click at [359, 72] on link "Family" at bounding box center [357, 76] width 23 height 17
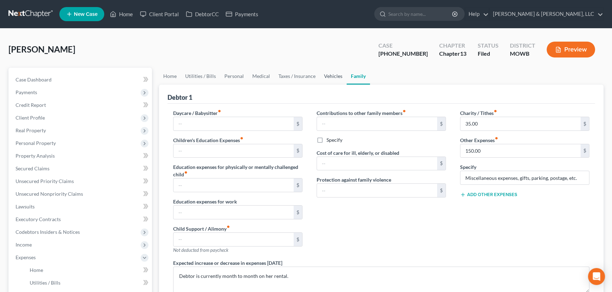
click at [328, 78] on link "Vehicles" at bounding box center [333, 76] width 27 height 17
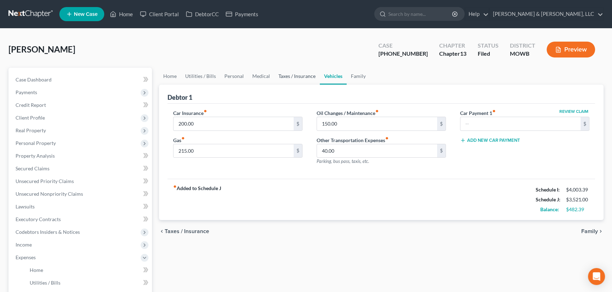
click at [292, 81] on link "Taxes / Insurance" at bounding box center [297, 76] width 46 height 17
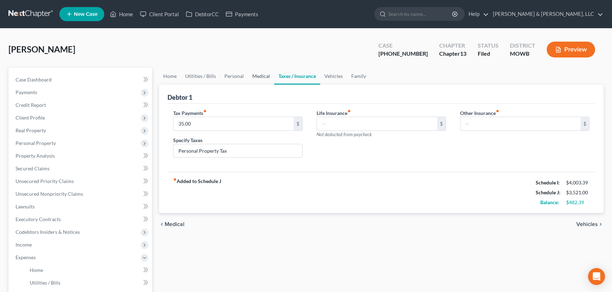
click at [254, 75] on link "Medical" at bounding box center [261, 76] width 26 height 17
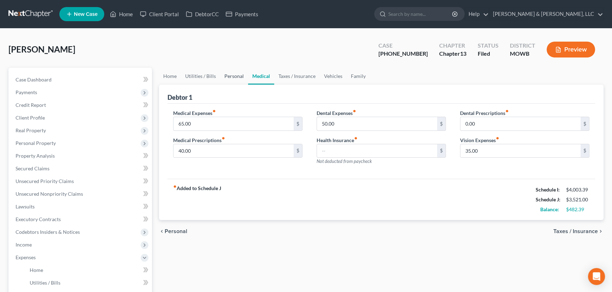
click at [229, 77] on link "Personal" at bounding box center [234, 76] width 28 height 17
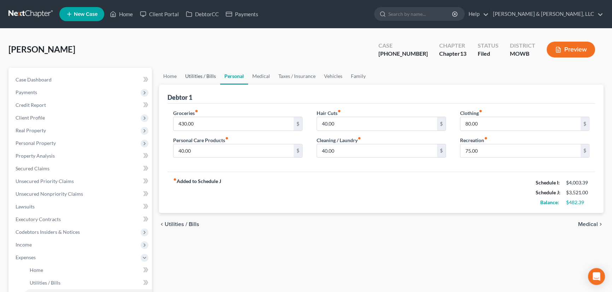
click at [204, 74] on link "Utilities / Bills" at bounding box center [200, 76] width 39 height 17
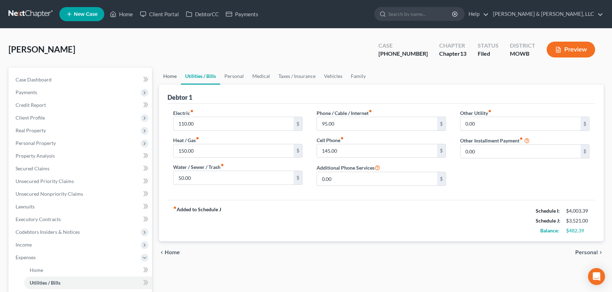
click at [173, 81] on link "Home" at bounding box center [170, 76] width 22 height 17
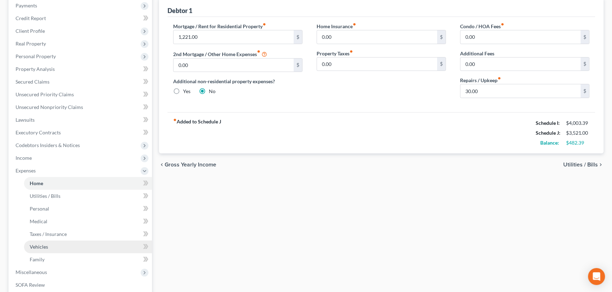
scroll to position [192, 0]
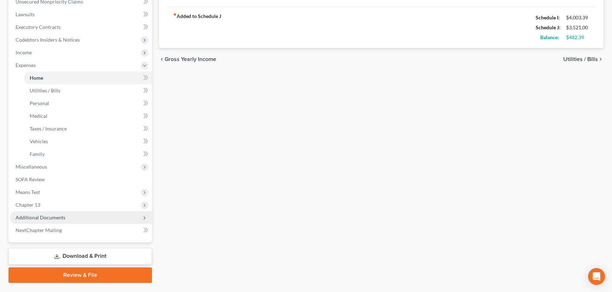
click at [49, 220] on span "Additional Documents" at bounding box center [41, 218] width 50 height 6
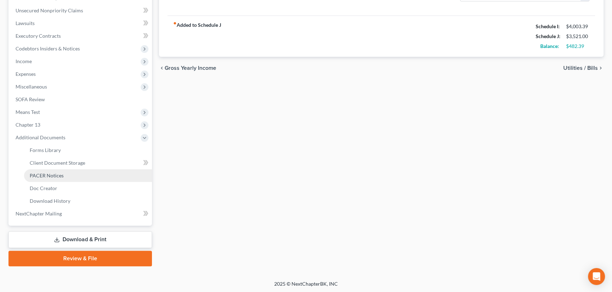
click at [41, 176] on span "PACER Notices" at bounding box center [47, 176] width 34 height 6
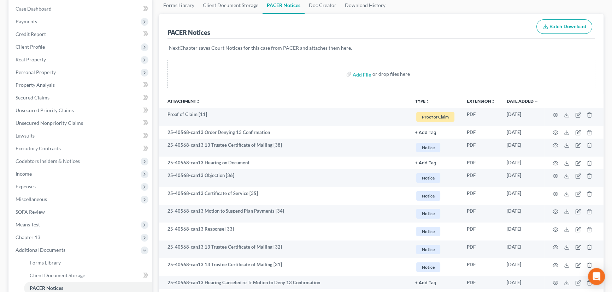
scroll to position [32, 0]
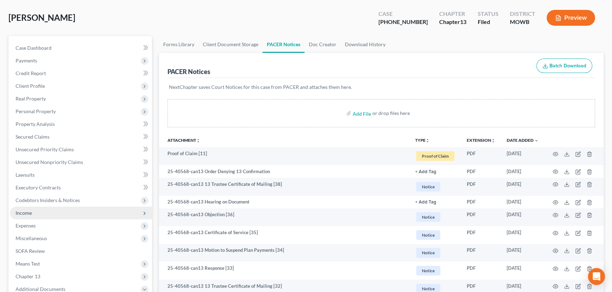
click at [33, 210] on span "Income" at bounding box center [81, 213] width 142 height 13
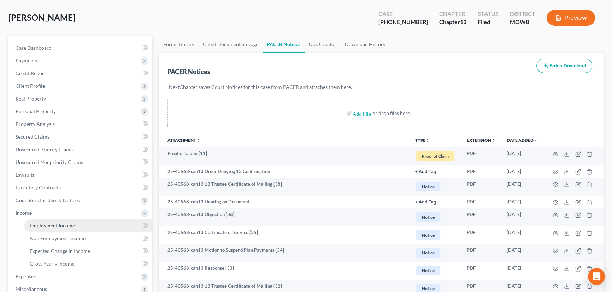
scroll to position [160, 0]
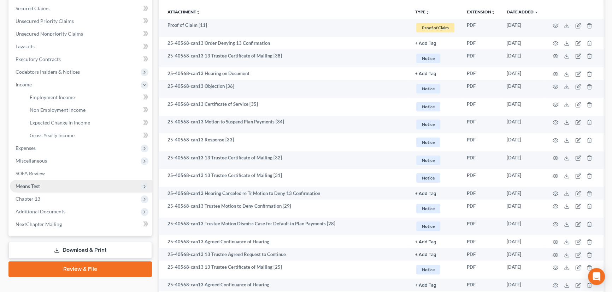
click at [36, 185] on span "Means Test" at bounding box center [28, 186] width 24 height 6
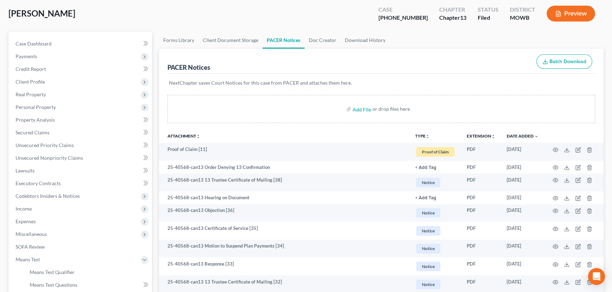
scroll to position [0, 0]
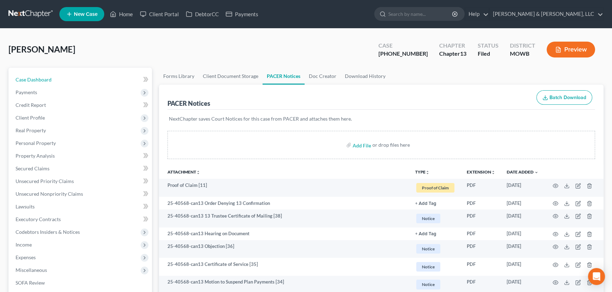
drag, startPoint x: 60, startPoint y: 78, endPoint x: 205, endPoint y: 40, distance: 149.5
click at [61, 78] on link "Case Dashboard" at bounding box center [81, 79] width 142 height 13
select select "2"
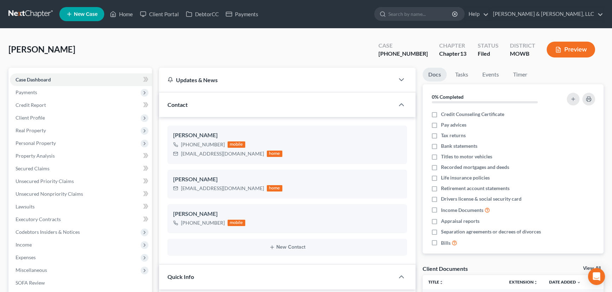
scroll to position [155, 0]
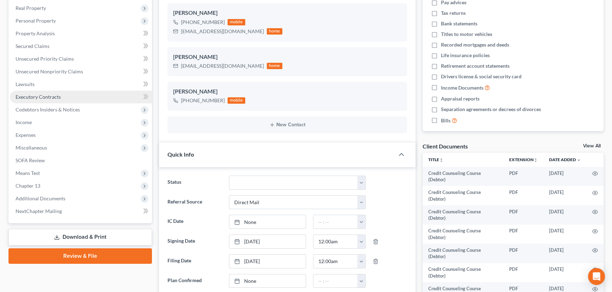
scroll to position [192, 0]
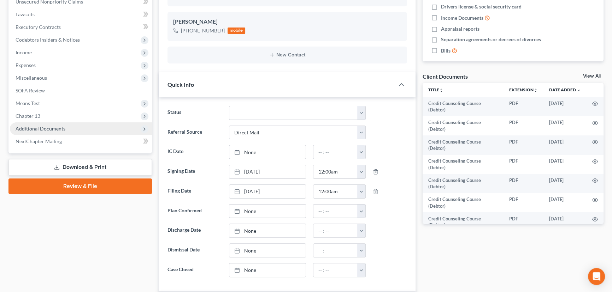
click at [44, 128] on span "Additional Documents" at bounding box center [41, 129] width 50 height 6
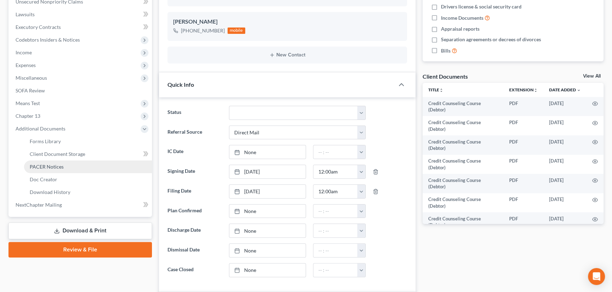
click at [46, 165] on span "PACER Notices" at bounding box center [47, 167] width 34 height 6
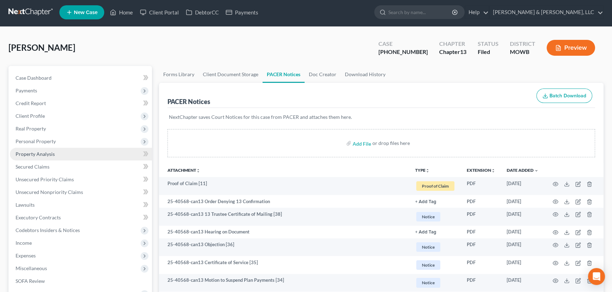
scroll to position [160, 0]
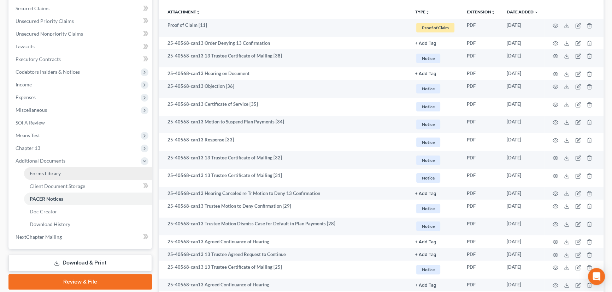
click at [49, 172] on span "Forms Library" at bounding box center [45, 174] width 31 height 6
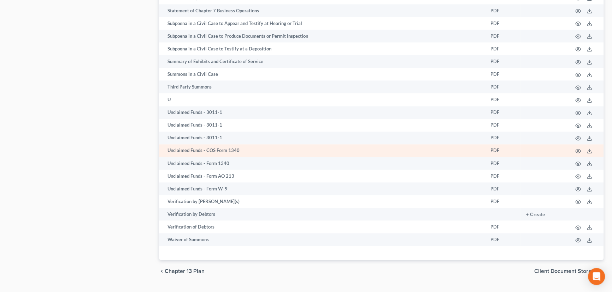
scroll to position [1249, 0]
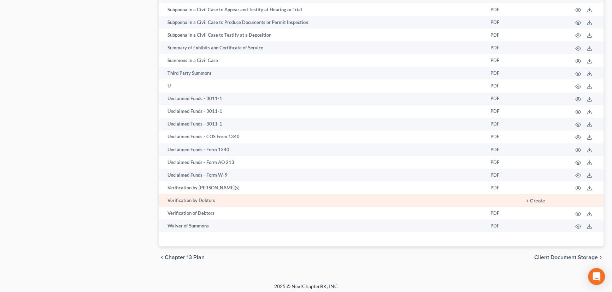
click at [534, 194] on td "+ Create" at bounding box center [543, 200] width 46 height 13
click at [534, 199] on button "+ Create" at bounding box center [535, 201] width 19 height 5
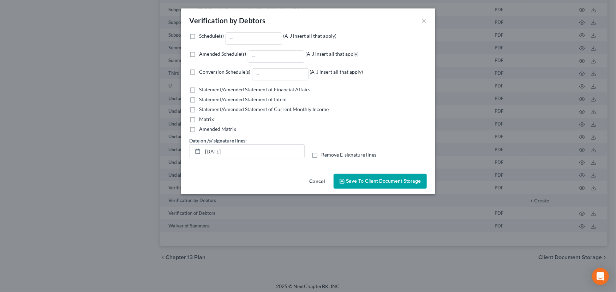
click at [200, 53] on label "Amended Schedule(s) (A-J insert all that apply)" at bounding box center [280, 56] width 160 height 12
click at [202, 53] on input "Amended Schedule(s) (A-J insert all that apply)" at bounding box center [204, 52] width 5 height 5
checkbox input "true"
click at [275, 56] on input "Amended Schedule(s) (A-J insert all that apply)" at bounding box center [276, 57] width 56 height 12
type input "I, J"
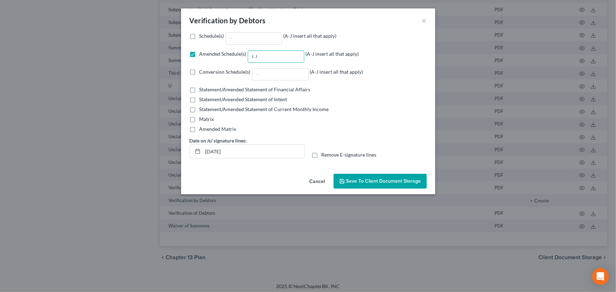
click at [200, 109] on label "Statement/Amended Statement of Current Monthly Income" at bounding box center [265, 109] width 130 height 7
click at [202, 109] on input "Statement/Amended Statement of Current Monthly Income" at bounding box center [204, 108] width 5 height 5
checkbox input "true"
click at [377, 181] on span "Save to Client Document Storage" at bounding box center [383, 181] width 75 height 6
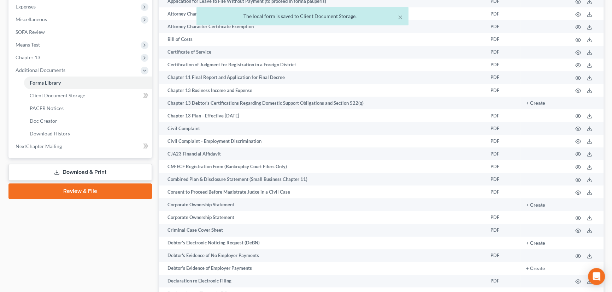
scroll to position [190, 0]
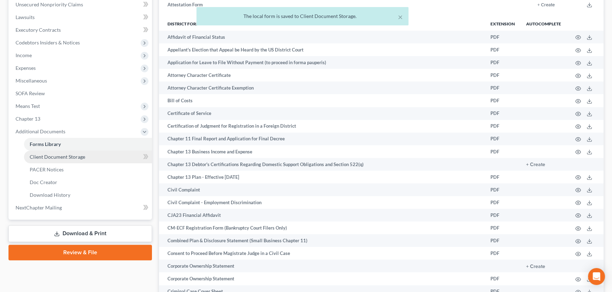
drag, startPoint x: 57, startPoint y: 159, endPoint x: 61, endPoint y: 159, distance: 3.9
click at [57, 159] on span "Client Document Storage" at bounding box center [57, 157] width 55 height 6
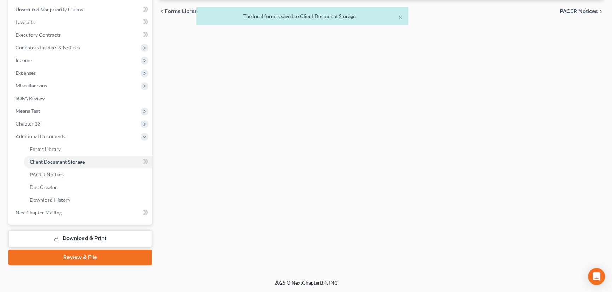
scroll to position [162, 0]
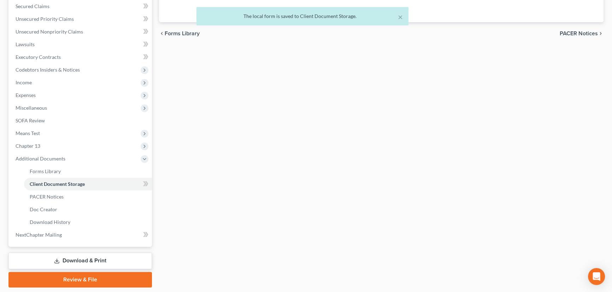
select select "5"
select select "24"
select select "21"
select select "9"
select select "18"
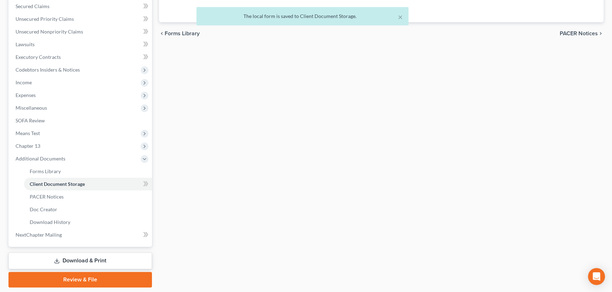
select select "5"
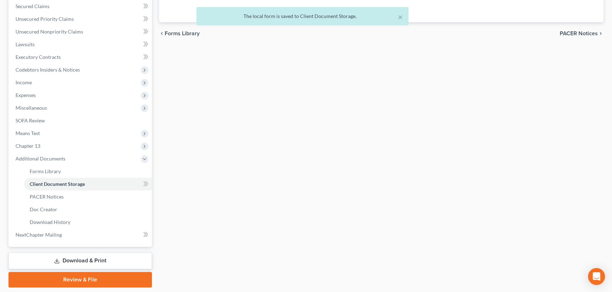
select select "5"
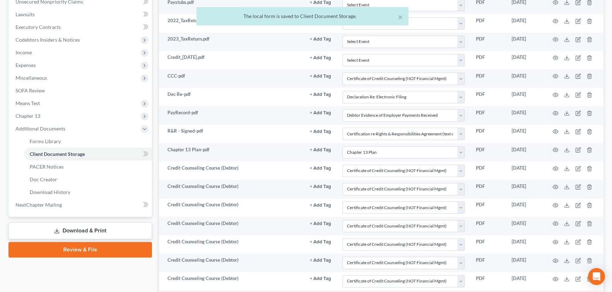
scroll to position [318, 0]
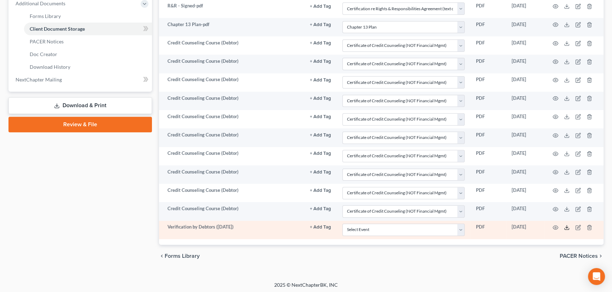
click at [564, 226] on icon at bounding box center [567, 228] width 6 height 6
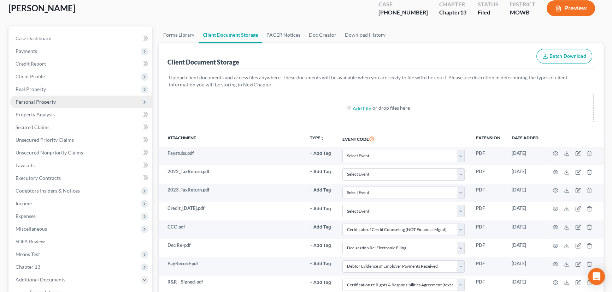
scroll to position [0, 0]
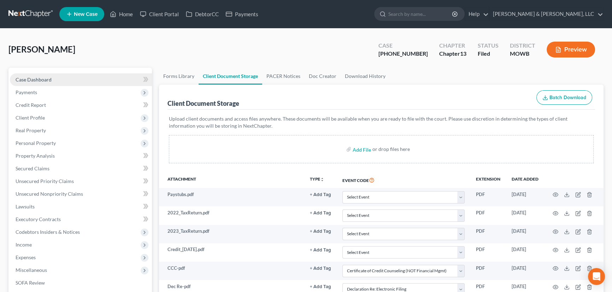
click at [41, 77] on span "Case Dashboard" at bounding box center [34, 80] width 36 height 6
select select "2"
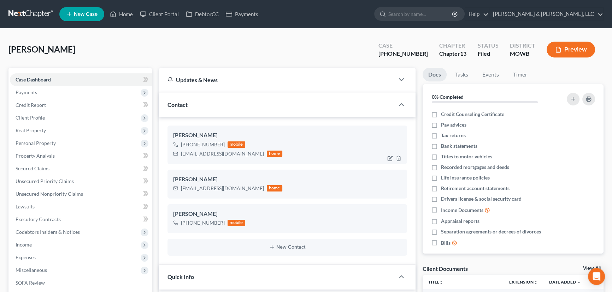
scroll to position [155, 0]
click at [231, 154] on div "lombardinoc@gmail.com" at bounding box center [222, 153] width 83 height 7
drag, startPoint x: 233, startPoint y: 154, endPoint x: 194, endPoint y: 154, distance: 39.2
click at [178, 157] on div "lombardinoc@gmail.com home" at bounding box center [227, 153] width 109 height 9
copy div "lombardinoc@gmail.com"
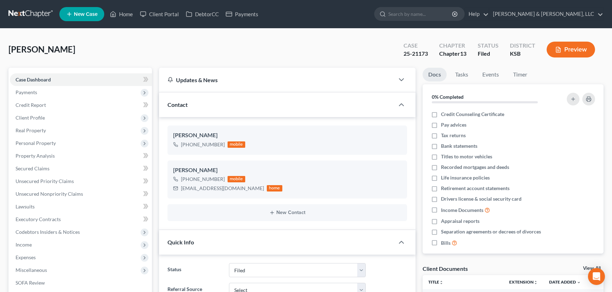
select select "6"
select select "0"
click at [127, 14] on link "Home" at bounding box center [121, 14] width 30 height 13
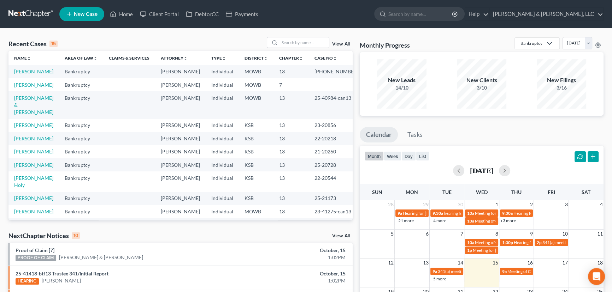
click at [31, 71] on link "Lombardino, Cindy" at bounding box center [33, 72] width 39 height 6
select select "2"
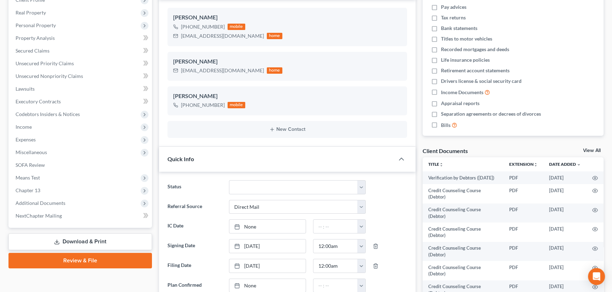
scroll to position [128, 0]
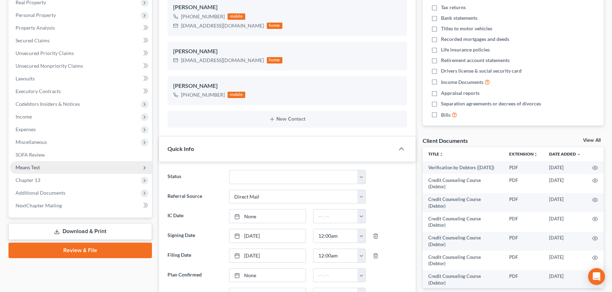
click at [34, 166] on span "Means Test" at bounding box center [28, 168] width 24 height 6
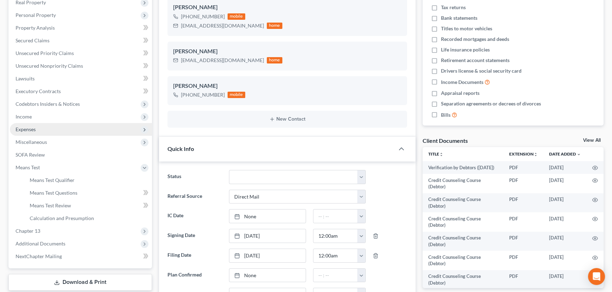
click at [35, 127] on span "Expenses" at bounding box center [26, 129] width 20 height 6
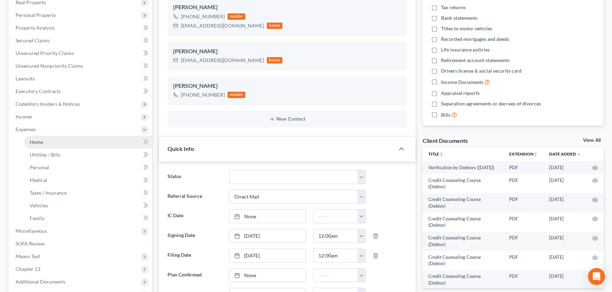
click at [41, 139] on span "Home" at bounding box center [36, 142] width 13 height 6
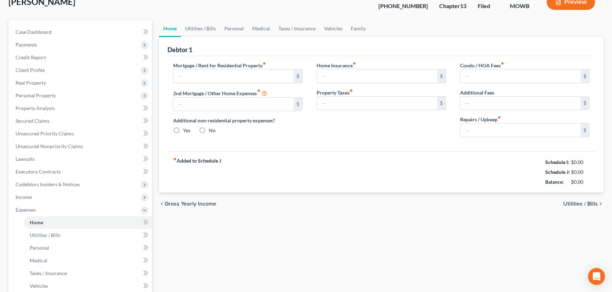
type input "1,221.00"
type input "0.00"
radio input "true"
type input "0.00"
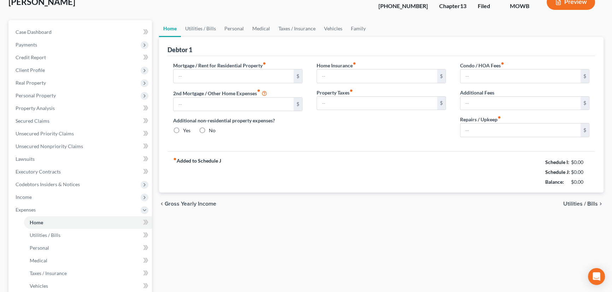
type input "0.00"
type input "30.00"
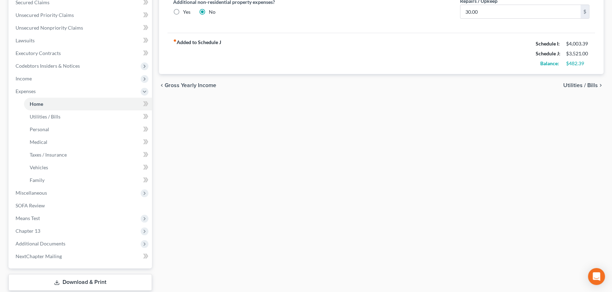
scroll to position [209, 0]
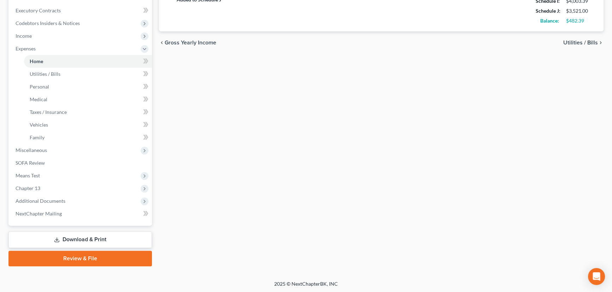
click at [80, 240] on link "Download & Print" at bounding box center [79, 240] width 143 height 17
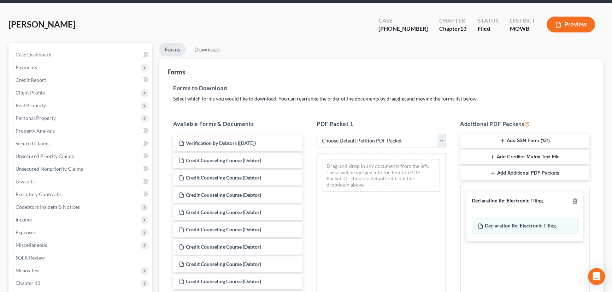
scroll to position [64, 0]
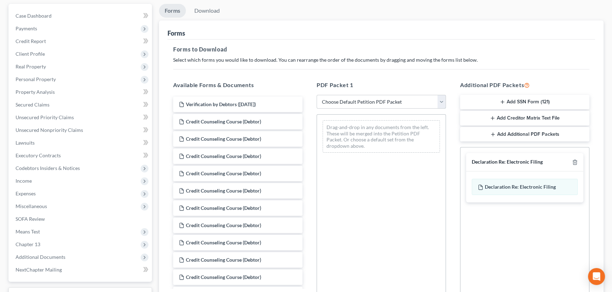
click at [351, 99] on select "Choose Default Petition PDF Packet Complete Bankruptcy Petition (all forms and …" at bounding box center [380, 102] width 129 height 14
select select "2"
click at [316, 95] on select "Choose Default Petition PDF Packet Complete Bankruptcy Petition (all forms and …" at bounding box center [380, 102] width 129 height 14
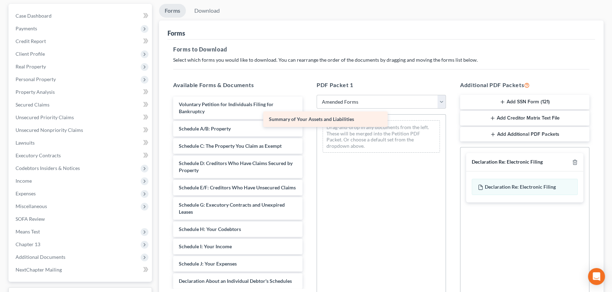
drag, startPoint x: 253, startPoint y: 125, endPoint x: 376, endPoint y: 113, distance: 123.4
click at [308, 114] on div "Summary of Your Assets and Liabilities Voluntary Petition for Individuals Filin…" at bounding box center [237, 264] width 141 height 335
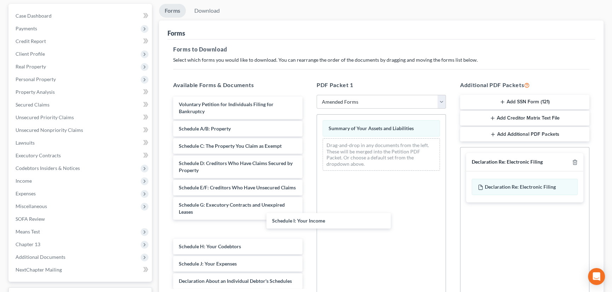
drag, startPoint x: 228, startPoint y: 251, endPoint x: 334, endPoint y: 201, distance: 116.9
click at [308, 205] on div "Schedule I: Your Income Voluntary Petition for Individuals Filing for Bankruptc…" at bounding box center [237, 264] width 141 height 335
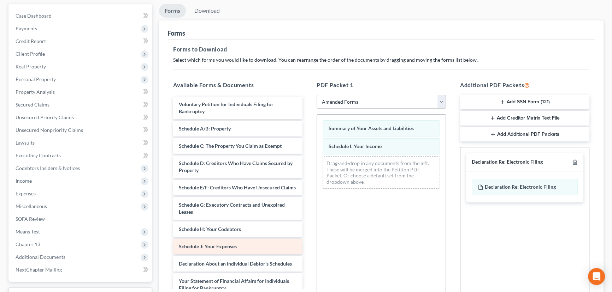
click at [308, 221] on div "Voluntary Petition for Individuals Filing for Bankruptcy Schedule A/B: Property…" at bounding box center [237, 255] width 141 height 317
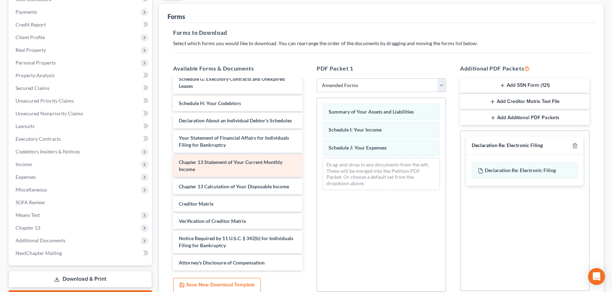
scroll to position [96, 0]
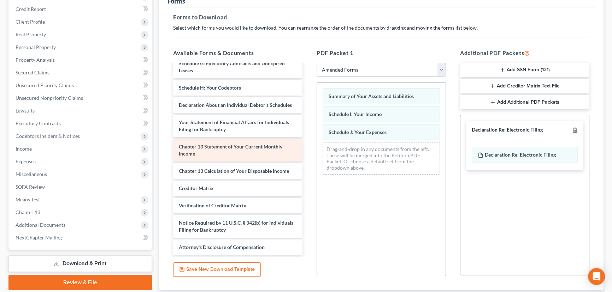
click at [308, 159] on div "Voluntary Petition for Individuals Filing for Bankruptcy Schedule A/B: Property…" at bounding box center [237, 105] width 141 height 300
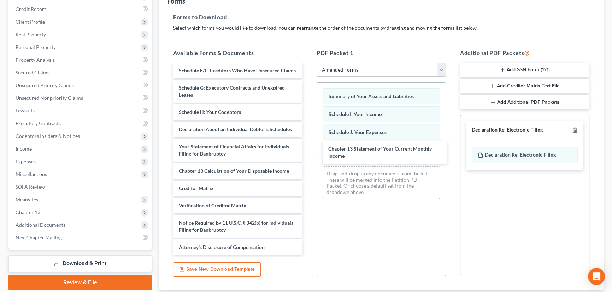
scroll to position [99, 0]
click at [308, 198] on div "Voluntary Petition for Individuals Filing for Bankruptcy Schedule A/B: Property…" at bounding box center [237, 118] width 141 height 276
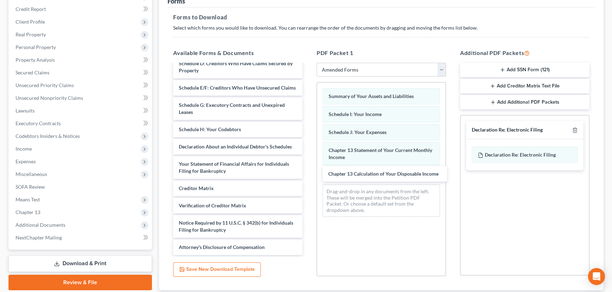
scroll to position [82, 0]
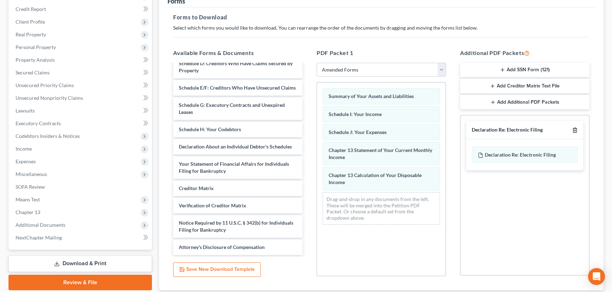
click at [575, 129] on icon "button" at bounding box center [575, 130] width 6 height 6
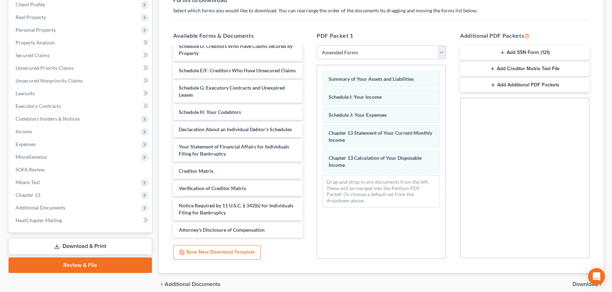
scroll to position [143, 0]
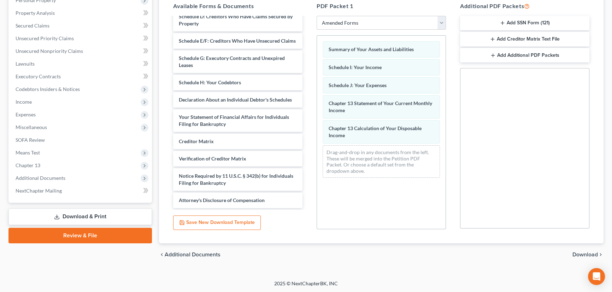
click at [586, 250] on div "chevron_left Additional Documents Download chevron_right" at bounding box center [381, 255] width 444 height 23
click at [587, 252] on span "Download" at bounding box center [584, 255] width 25 height 6
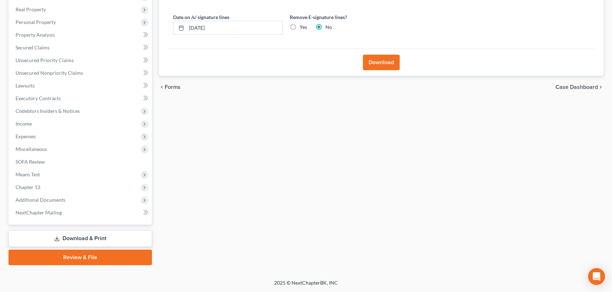
scroll to position [120, 0]
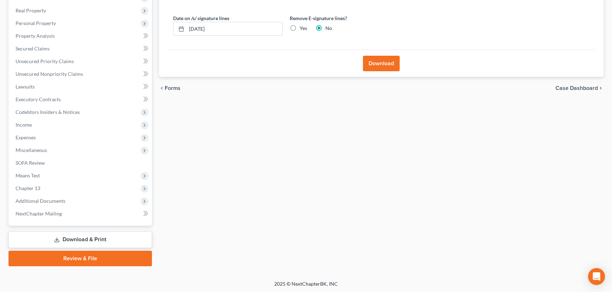
click at [383, 62] on button "Download" at bounding box center [381, 64] width 37 height 16
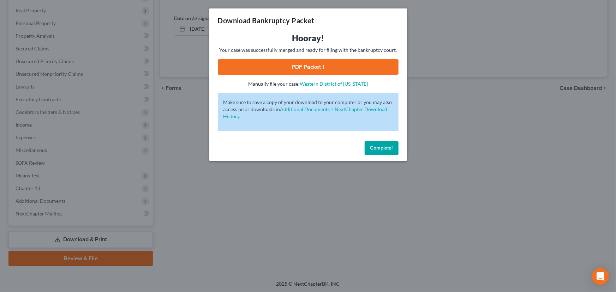
click at [314, 64] on link "PDF Packet 1" at bounding box center [308, 67] width 181 height 16
click at [385, 148] on span "Complete!" at bounding box center [381, 148] width 23 height 6
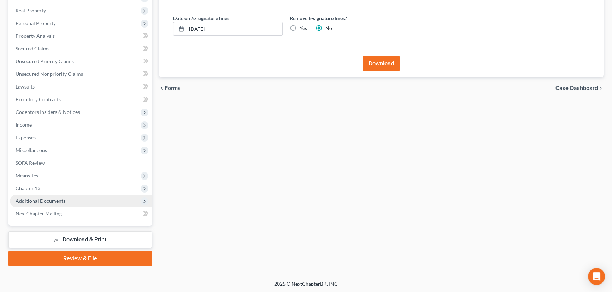
click at [56, 196] on span "Additional Documents" at bounding box center [81, 201] width 142 height 13
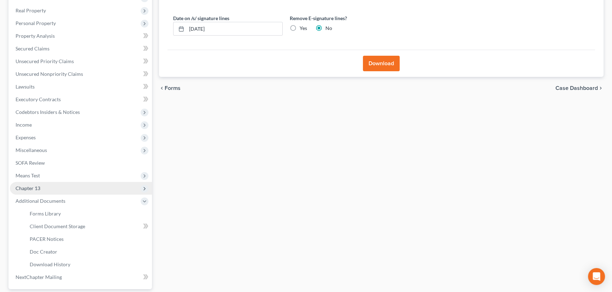
click at [48, 189] on span "Chapter 13" at bounding box center [81, 188] width 142 height 13
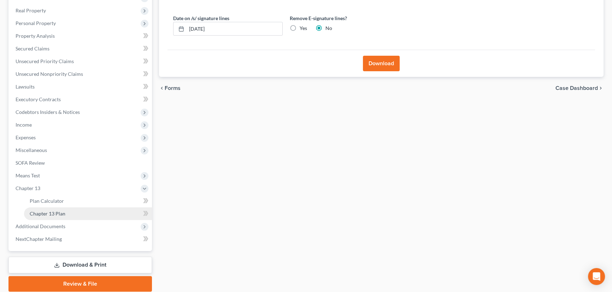
click at [49, 214] on span "Chapter 13 Plan" at bounding box center [48, 214] width 36 height 6
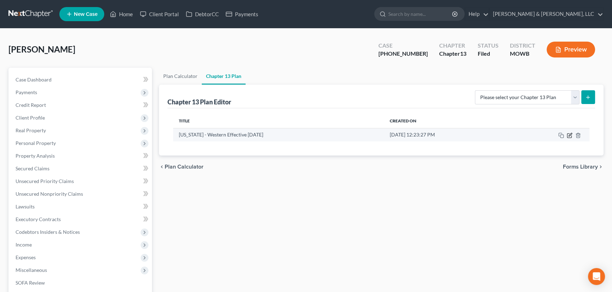
click at [570, 136] on icon "button" at bounding box center [569, 136] width 6 height 6
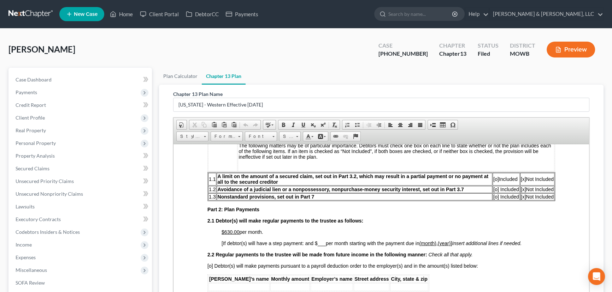
scroll to position [289, 0]
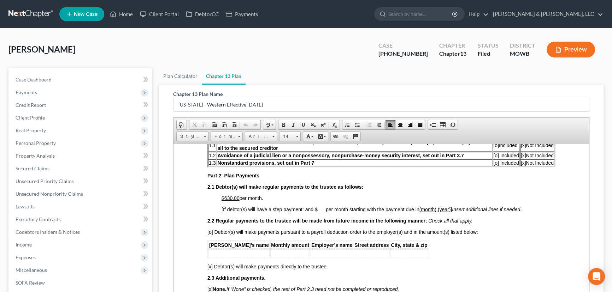
click at [231, 201] on u "$630.00" at bounding box center [230, 198] width 18 height 6
drag, startPoint x: 232, startPoint y: 203, endPoint x: 224, endPoint y: 204, distance: 8.2
click at [224, 201] on u "$630.00" at bounding box center [230, 198] width 18 height 6
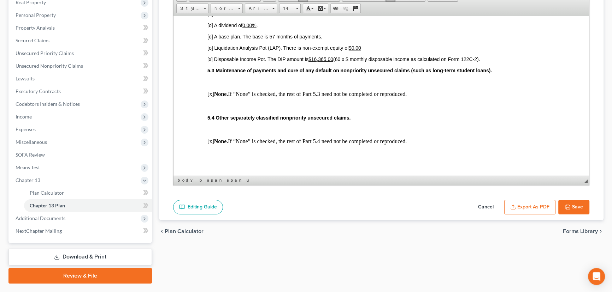
scroll to position [1316, 0]
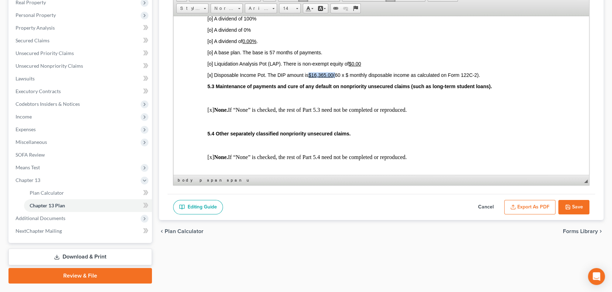
drag, startPoint x: 335, startPoint y: 99, endPoint x: 310, endPoint y: 101, distance: 24.8
click at [310, 78] on span "[x] Disposable Income Pot. The DIP amount is $16,365.00 (60 x $ monthly disposa…" at bounding box center [343, 75] width 272 height 6
click at [345, 78] on span "[x] Disposable Income Pot. The DIP amount is $4425.00 (60 x $ monthly disposabl…" at bounding box center [341, 75] width 268 height 6
click at [346, 78] on span "[x] Disposable Income Pot. The DIP amount is $4425.00 (60 x $ monthly disposabl…" at bounding box center [341, 75] width 268 height 6
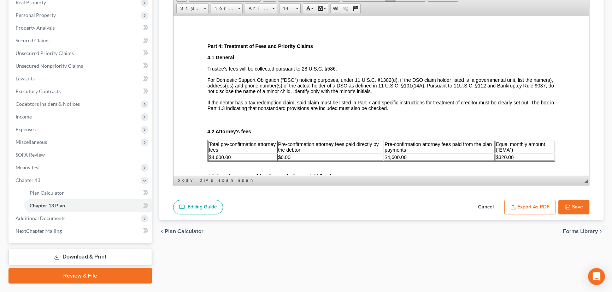
scroll to position [995, 0]
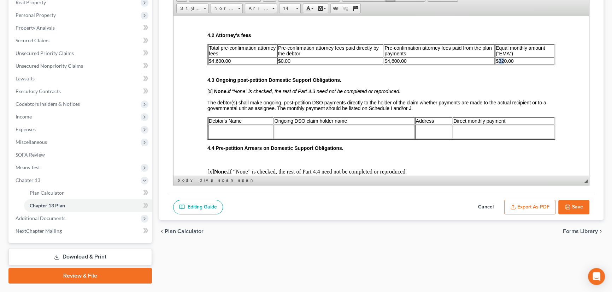
drag, startPoint x: 499, startPoint y: 79, endPoint x: 495, endPoint y: 79, distance: 4.3
click at [495, 64] on span "$320.00" at bounding box center [504, 61] width 18 height 6
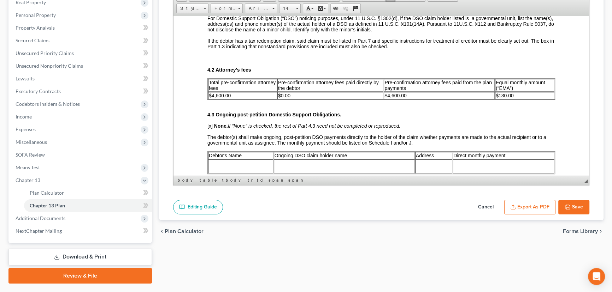
scroll to position [963, 0]
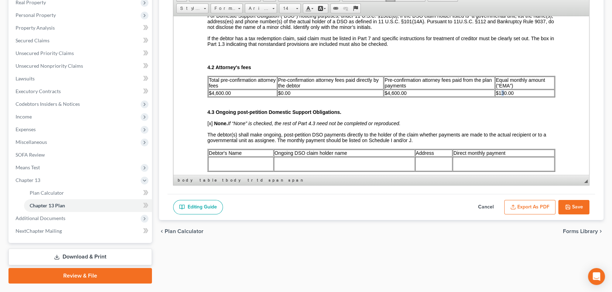
click at [497, 96] on span "$130.00" at bounding box center [504, 93] width 18 height 6
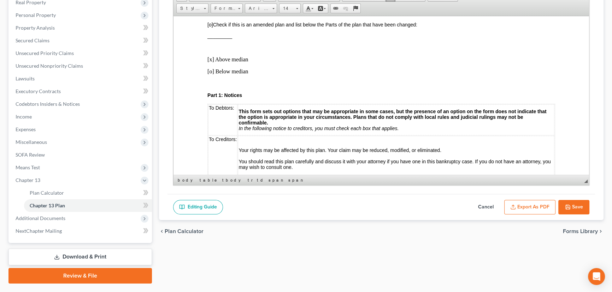
scroll to position [0, 0]
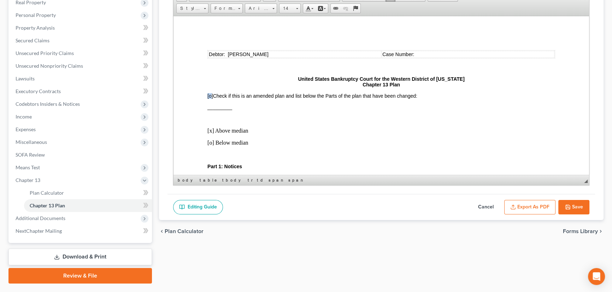
click at [208, 96] on span "[o]" at bounding box center [210, 96] width 6 height 6
click at [214, 98] on span "[o] Check if this is an amended plan and list below the Parts of the plan that …" at bounding box center [312, 96] width 210 height 6
click at [209, 97] on span "[o]" at bounding box center [210, 96] width 6 height 6
click at [253, 109] on p "_________" at bounding box center [380, 107] width 347 height 6
click at [209, 96] on span "[o]" at bounding box center [210, 96] width 6 height 6
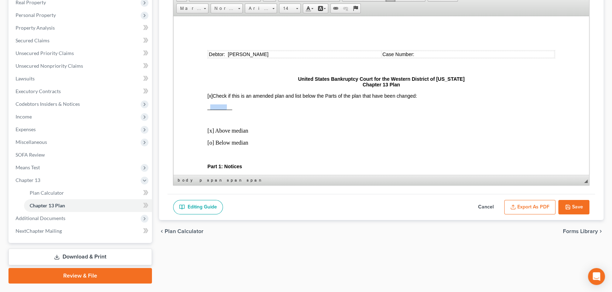
drag, startPoint x: 227, startPoint y: 108, endPoint x: 209, endPoint y: 108, distance: 18.0
click at [209, 108] on span "_________" at bounding box center [219, 107] width 25 height 6
drag, startPoint x: 236, startPoint y: 108, endPoint x: 210, endPoint y: 109, distance: 25.4
click at [210, 109] on span "_2.1, 4.2, 5.2__" at bounding box center [224, 107] width 34 height 6
click at [538, 208] on button "Export as PDF" at bounding box center [529, 207] width 51 height 15
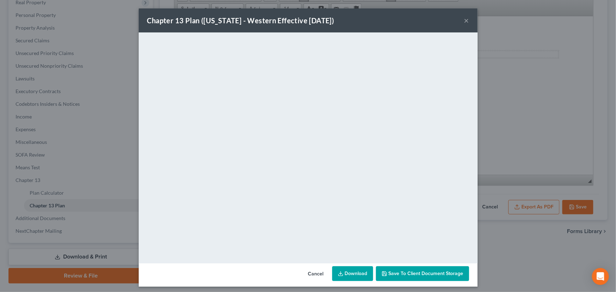
click at [355, 275] on link "Download" at bounding box center [352, 274] width 41 height 15
click at [466, 20] on button "×" at bounding box center [466, 20] width 5 height 8
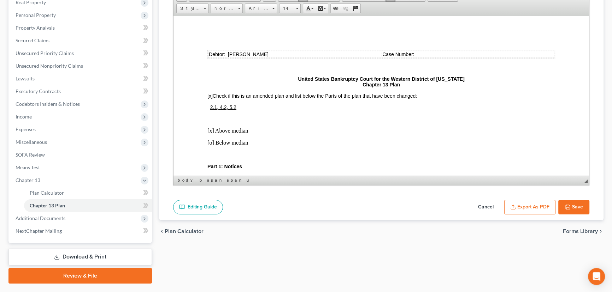
click at [574, 207] on button "Save" at bounding box center [573, 207] width 31 height 15
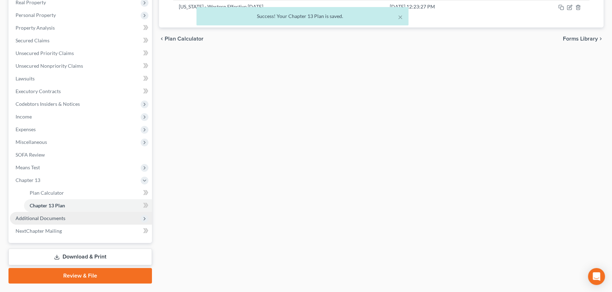
click at [62, 215] on span "Additional Documents" at bounding box center [41, 218] width 50 height 6
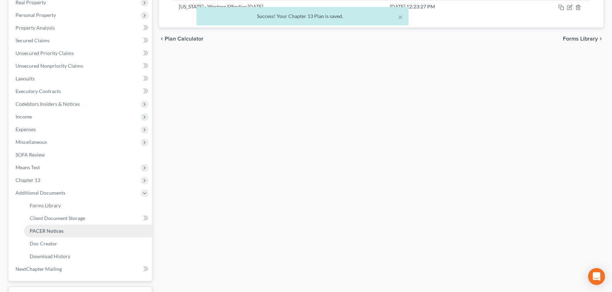
click at [56, 233] on span "PACER Notices" at bounding box center [47, 231] width 34 height 6
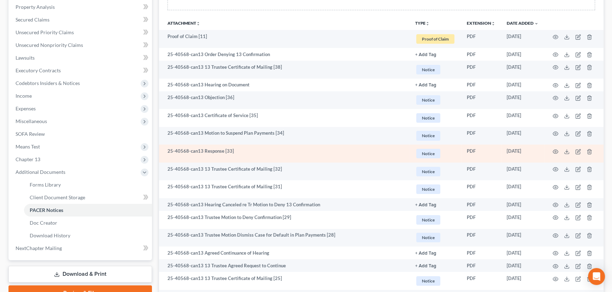
scroll to position [160, 0]
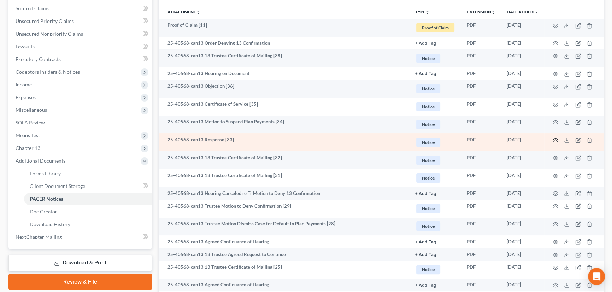
click at [553, 140] on icon "button" at bounding box center [555, 140] width 5 height 4
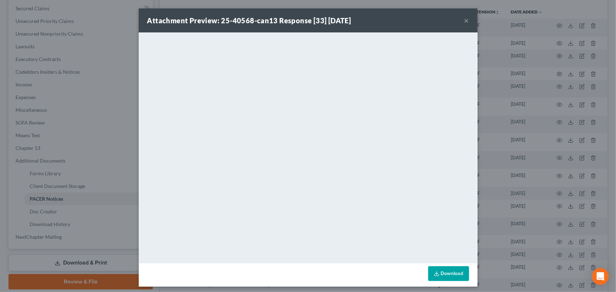
click at [466, 19] on button "×" at bounding box center [466, 20] width 5 height 8
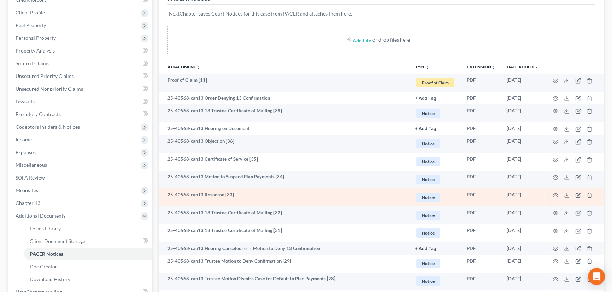
scroll to position [96, 0]
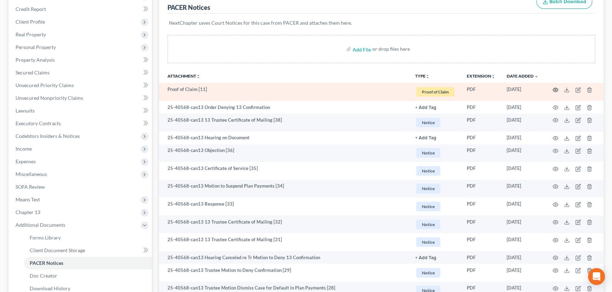
click at [558, 87] on icon "button" at bounding box center [555, 90] width 6 height 6
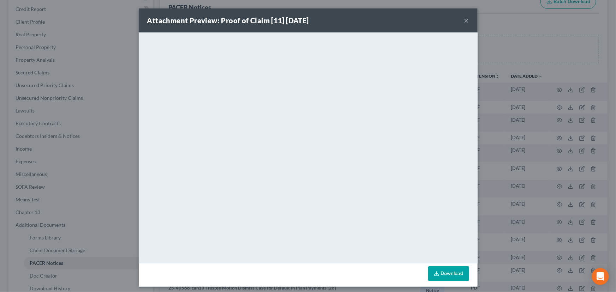
click at [464, 19] on button "×" at bounding box center [466, 20] width 5 height 8
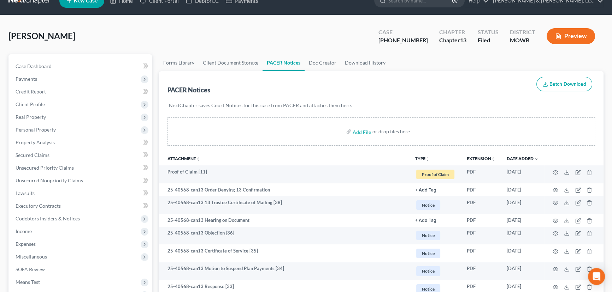
scroll to position [0, 0]
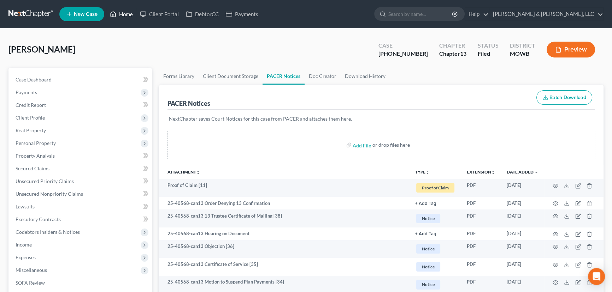
click at [127, 13] on link "Home" at bounding box center [121, 14] width 30 height 13
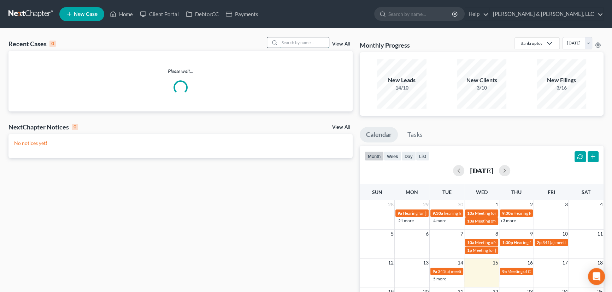
click at [295, 45] on input "search" at bounding box center [303, 42] width 49 height 10
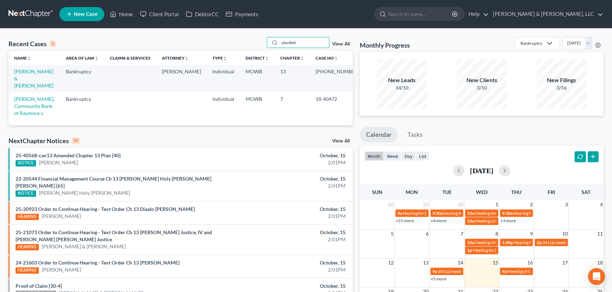
type input "plunket"
click at [25, 77] on td "[PERSON_NAME] & [PERSON_NAME]" at bounding box center [34, 78] width 52 height 27
click at [26, 75] on td "[PERSON_NAME] & [PERSON_NAME]" at bounding box center [34, 78] width 52 height 27
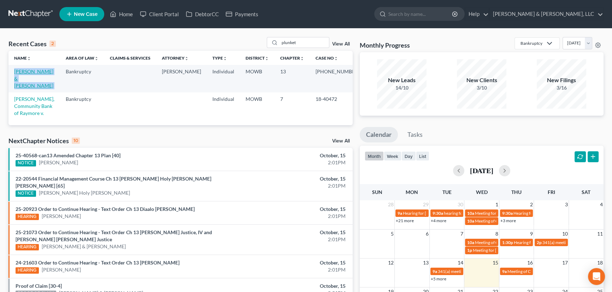
click at [28, 73] on link "[PERSON_NAME] & [PERSON_NAME]" at bounding box center [33, 79] width 39 height 20
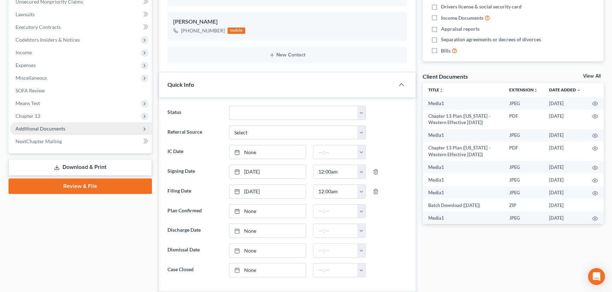
scroll to position [2977, 0]
click at [49, 130] on span "Additional Documents" at bounding box center [41, 129] width 50 height 6
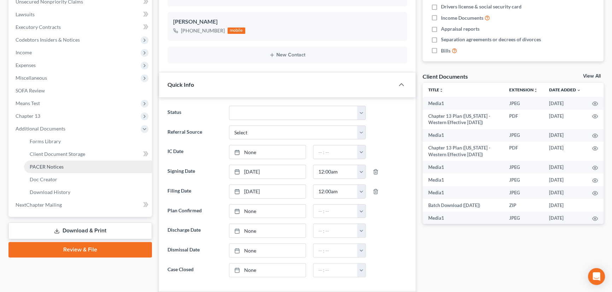
click at [46, 161] on link "PACER Notices" at bounding box center [88, 167] width 128 height 13
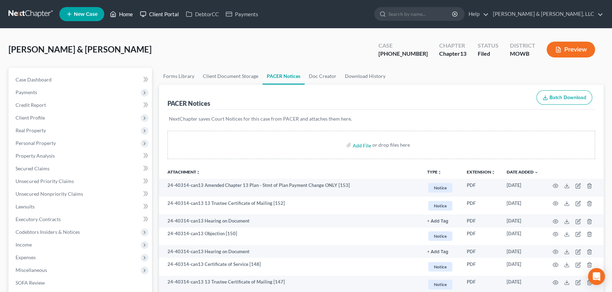
drag, startPoint x: 120, startPoint y: 14, endPoint x: 161, endPoint y: 16, distance: 40.7
click at [120, 14] on link "Home" at bounding box center [121, 14] width 30 height 13
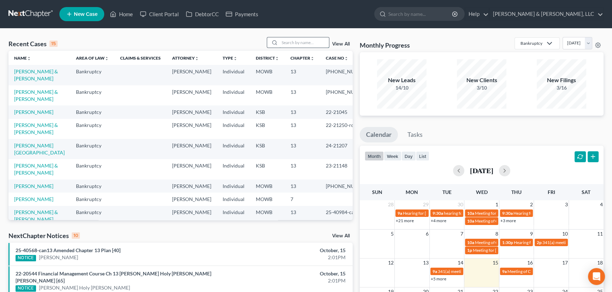
click at [297, 42] on input "search" at bounding box center [303, 42] width 49 height 10
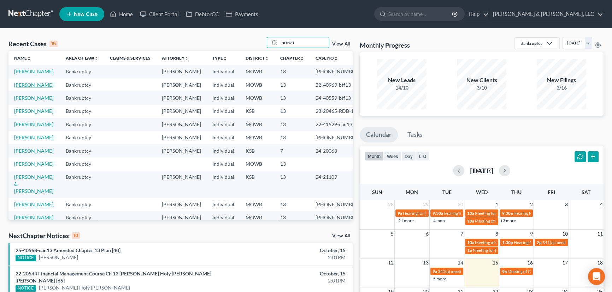
type input "brown"
click at [34, 82] on link "[PERSON_NAME]" at bounding box center [33, 85] width 39 height 6
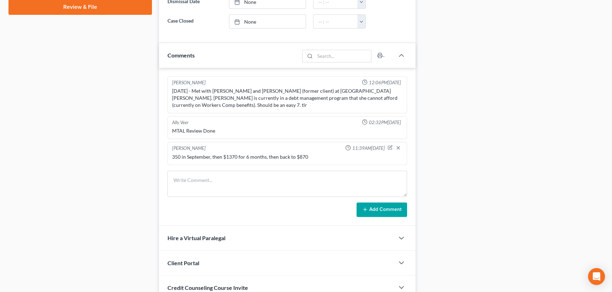
scroll to position [423, 0]
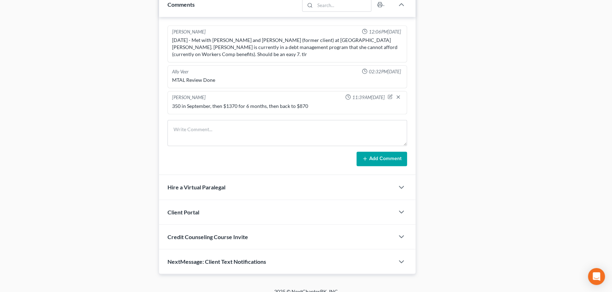
click at [210, 250] on div "NextMessage: Client Text Notifications" at bounding box center [276, 262] width 235 height 24
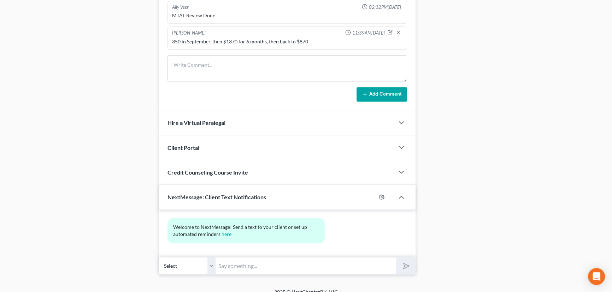
scroll to position [487, 0]
click at [242, 263] on input "text" at bounding box center [305, 265] width 180 height 17
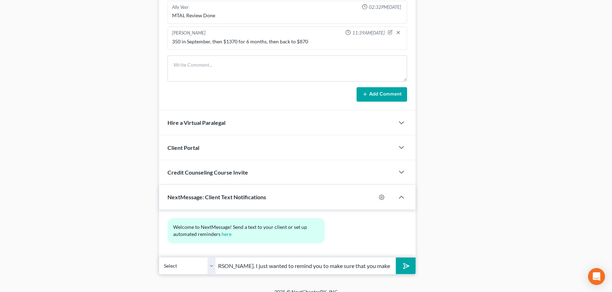
scroll to position [0, 189]
type input "Hi LaRena - This is David from Patton & Dean. I just wanted to remind you to ma…"
click at [395, 258] on button "submit" at bounding box center [404, 266] width 19 height 17
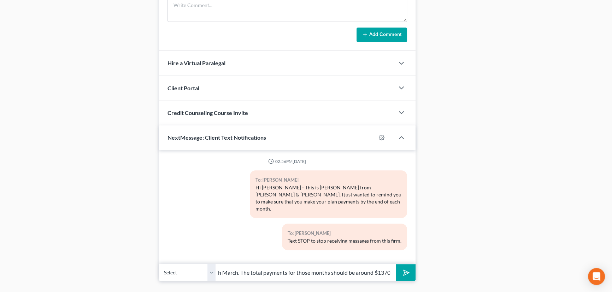
scroll to position [0, 201]
drag, startPoint x: 374, startPoint y: 255, endPoint x: 355, endPoint y: 256, distance: 18.4
click at [355, 264] on input "And don't forget that you proposed to pay extra each month from October through…" at bounding box center [305, 272] width 180 height 17
type input "And don't forget that you proposed to pay extra each month from October through…"
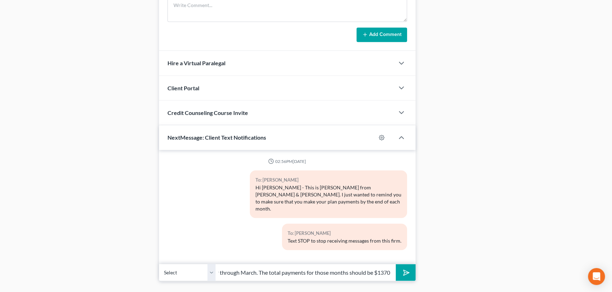
click at [395, 264] on button "submit" at bounding box center [404, 272] width 19 height 17
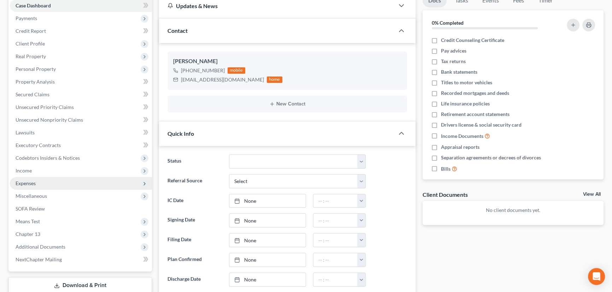
scroll to position [0, 0]
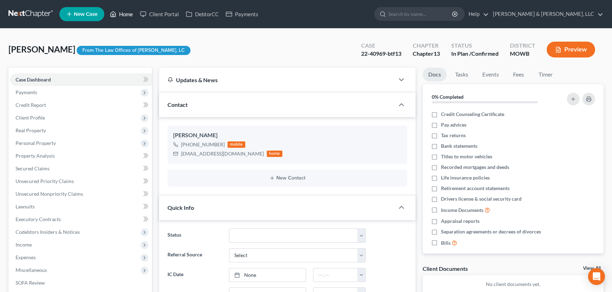
click at [124, 17] on link "Home" at bounding box center [121, 14] width 30 height 13
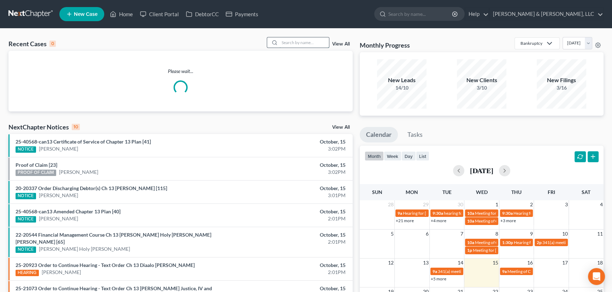
click at [317, 41] on input "search" at bounding box center [303, 42] width 49 height 10
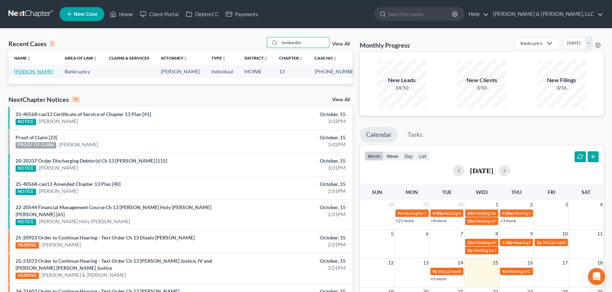
type input "lombardin"
click at [39, 74] on link "[PERSON_NAME]" at bounding box center [33, 72] width 39 height 6
select select "2"
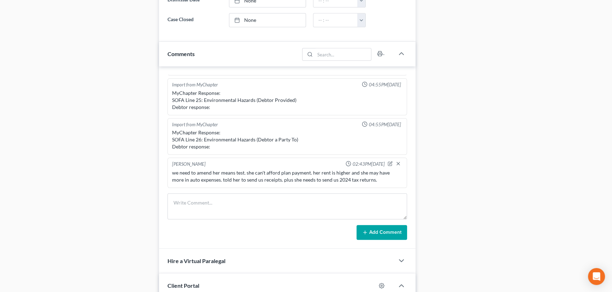
scroll to position [449, 0]
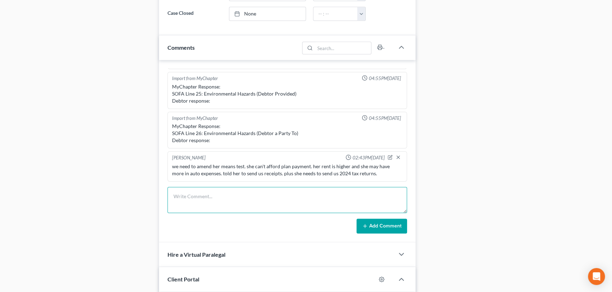
click at [250, 192] on textarea at bounding box center [286, 200] width 239 height 26
paste textarea "Yes, I will continue on the condition the trustee receives at least $485 by 10/…"
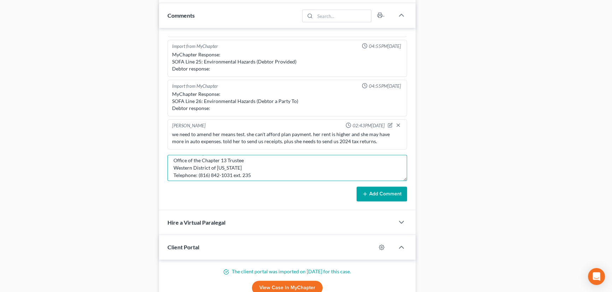
scroll to position [40, 0]
drag, startPoint x: 373, startPoint y: 203, endPoint x: 172, endPoint y: 166, distance: 204.4
click at [172, 166] on textarea "Yes, I will continue on the condition the trustee receives at least $485 by 10/…" at bounding box center [286, 168] width 239 height 26
type textarea "Yes, I will continue on the condition the trustee receives at least $485 by 10/…"
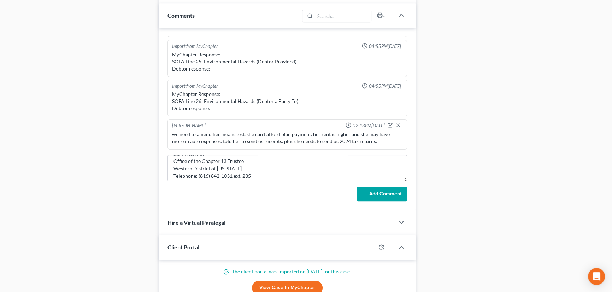
click at [399, 189] on button "Add Comment" at bounding box center [381, 194] width 50 height 15
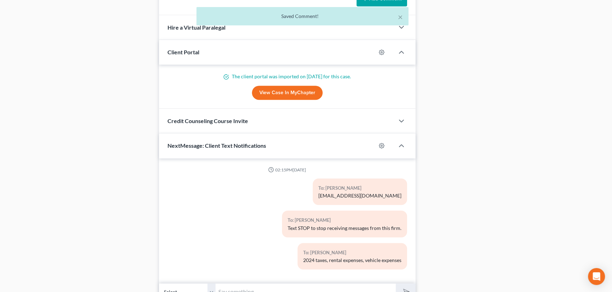
scroll to position [710, 0]
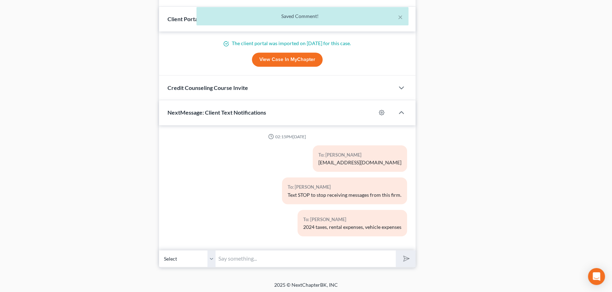
click at [251, 262] on input "text" at bounding box center [305, 258] width 180 height 17
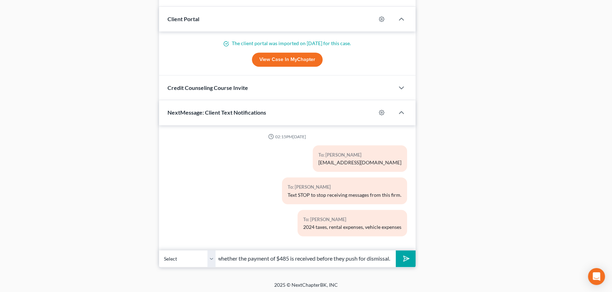
scroll to position [0, 73]
type input "The Trustee will wait to see whether the payment of $485 is received before the…"
click at [395, 251] on button "submit" at bounding box center [404, 259] width 19 height 17
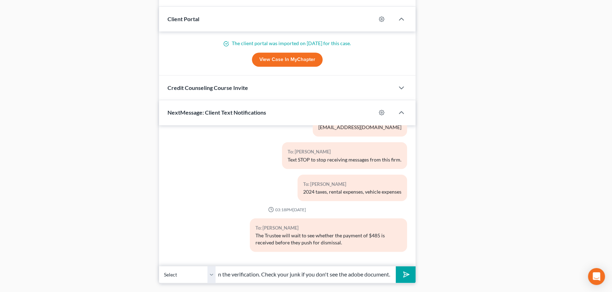
scroll to position [0, 99]
type input "Don't forget to check your email and sign the verification. Check your junk if …"
click at [395, 267] on button "submit" at bounding box center [404, 275] width 19 height 17
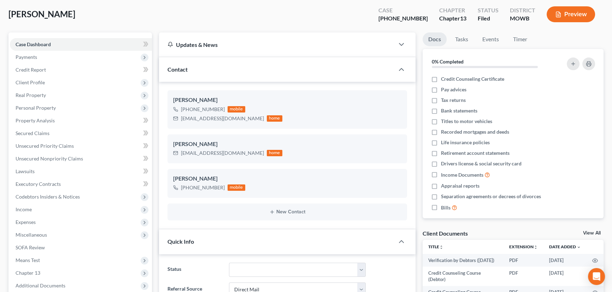
scroll to position [0, 0]
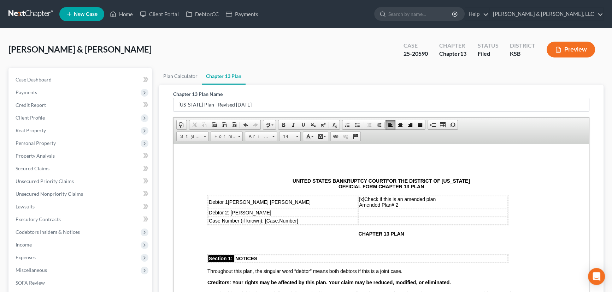
scroll to position [1449, 0]
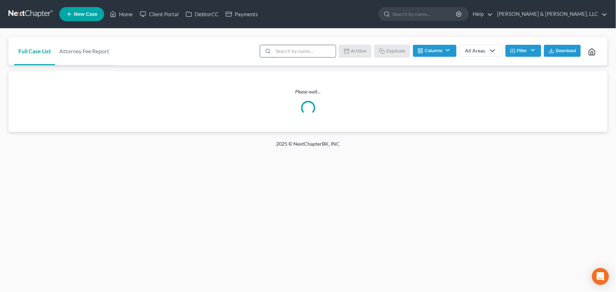
click at [297, 53] on input "search" at bounding box center [304, 51] width 62 height 12
type input "mcman"
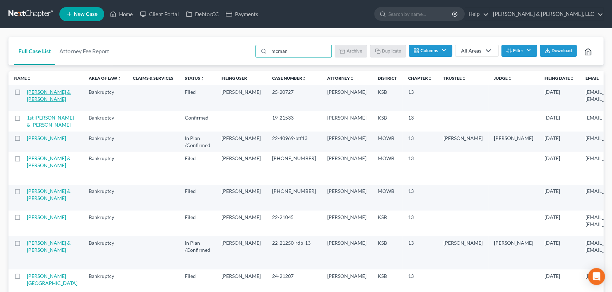
click at [37, 100] on link "[PERSON_NAME] & [PERSON_NAME]" at bounding box center [49, 95] width 44 height 13
select select "1"
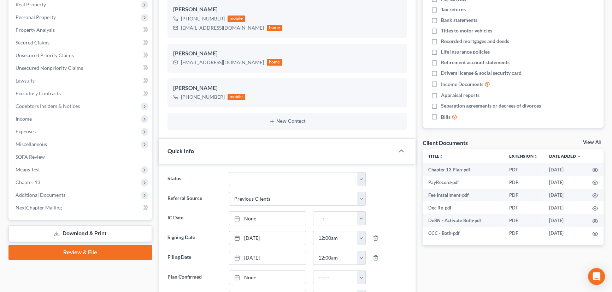
scroll to position [128, 0]
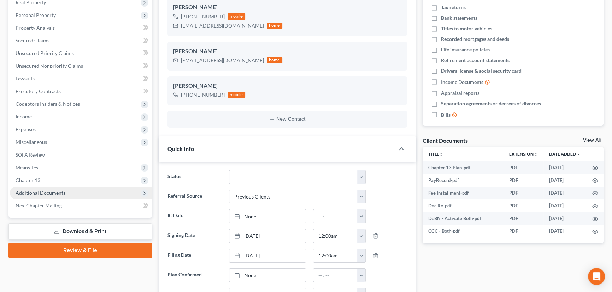
click at [37, 192] on span "Additional Documents" at bounding box center [41, 193] width 50 height 6
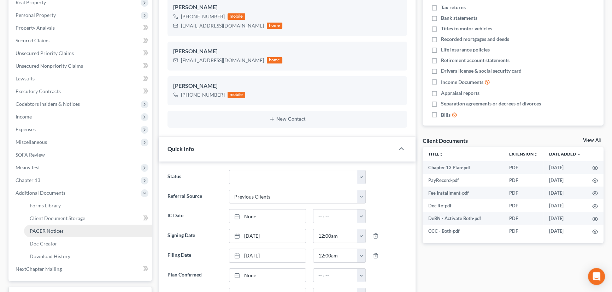
click at [44, 227] on link "PACER Notices" at bounding box center [88, 231] width 128 height 13
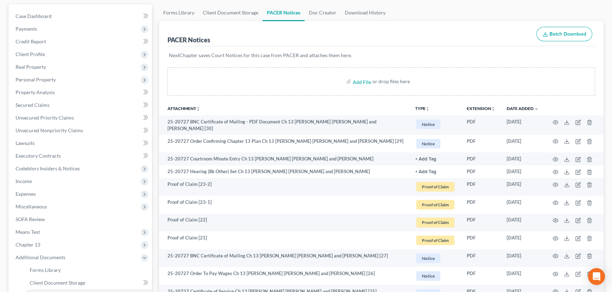
scroll to position [64, 0]
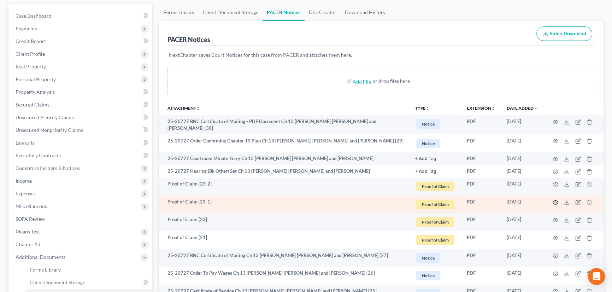
click at [554, 201] on icon "button" at bounding box center [555, 203] width 6 height 6
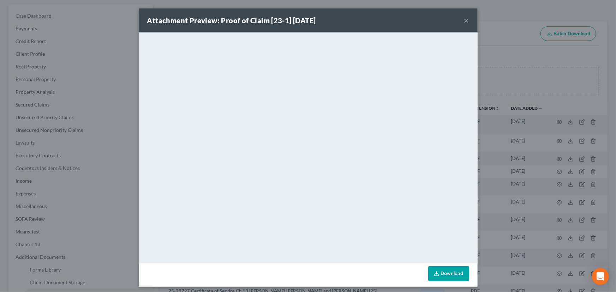
click at [466, 19] on button "×" at bounding box center [466, 20] width 5 height 8
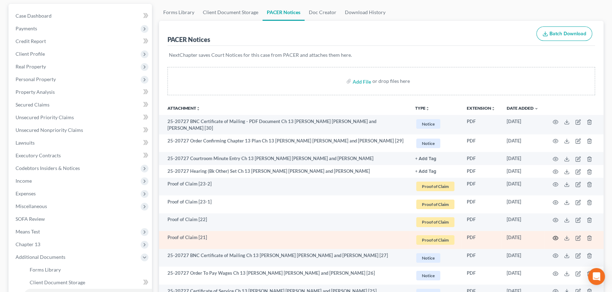
click at [556, 236] on icon "button" at bounding box center [555, 239] width 6 height 6
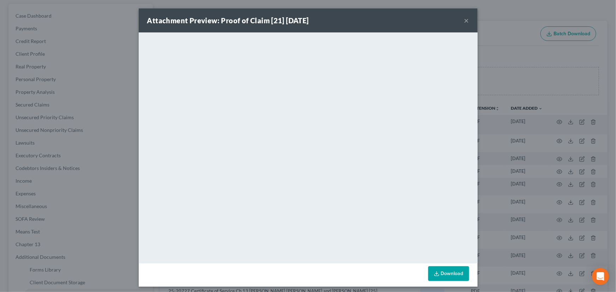
click at [465, 19] on button "×" at bounding box center [466, 20] width 5 height 8
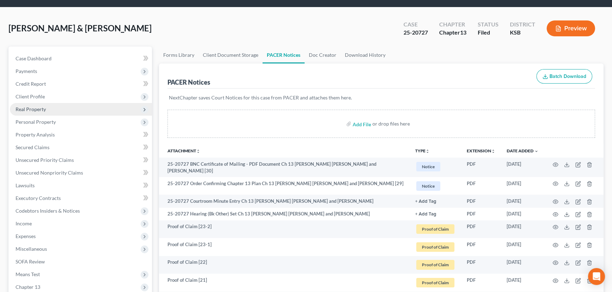
scroll to position [0, 0]
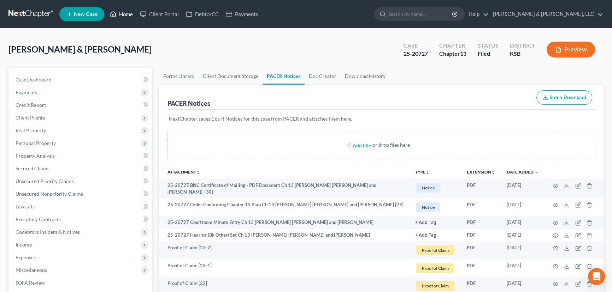
click at [133, 9] on link "Home" at bounding box center [121, 14] width 30 height 13
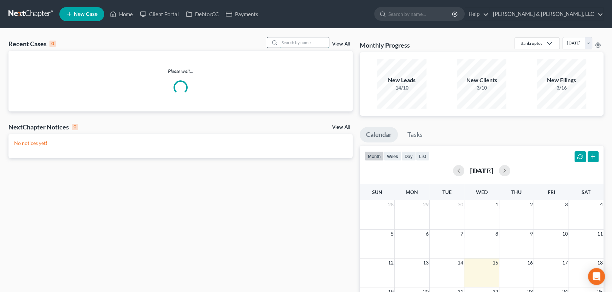
click at [297, 44] on input "search" at bounding box center [303, 42] width 49 height 10
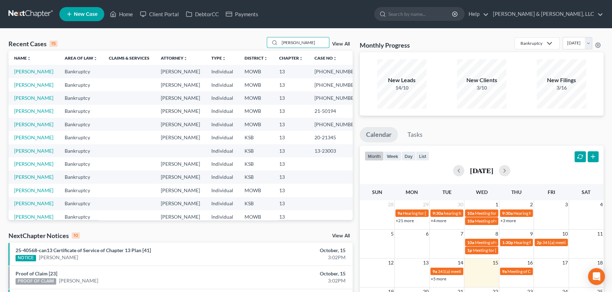
type input "[PERSON_NAME]"
click at [25, 114] on link "[PERSON_NAME]" at bounding box center [33, 111] width 39 height 6
select select "2"
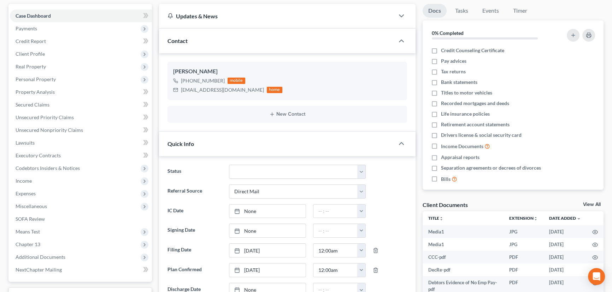
scroll to position [1073, 0]
click at [45, 256] on span "Additional Documents" at bounding box center [41, 257] width 50 height 6
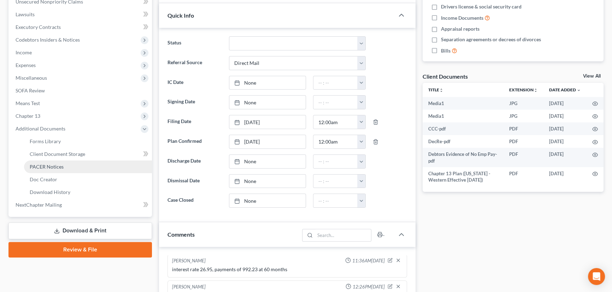
click at [53, 164] on span "PACER Notices" at bounding box center [47, 167] width 34 height 6
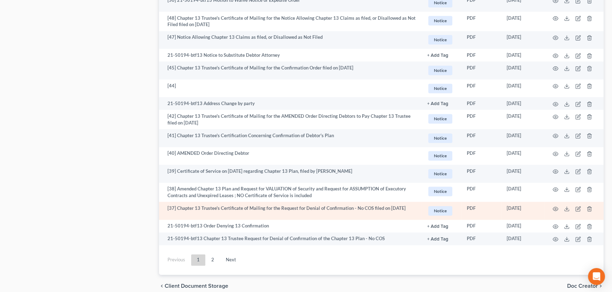
scroll to position [1216, 0]
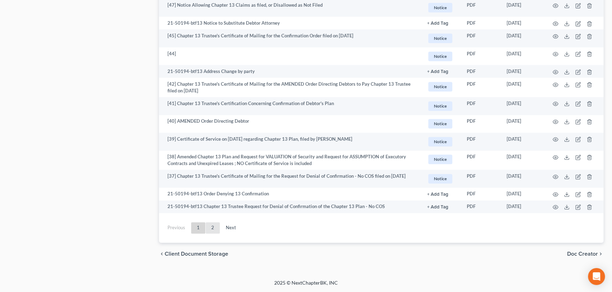
click at [215, 228] on link "2" at bounding box center [213, 227] width 14 height 11
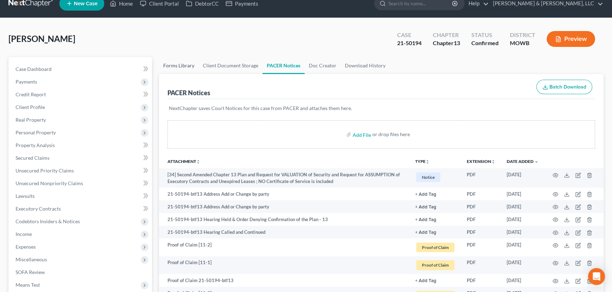
scroll to position [0, 0]
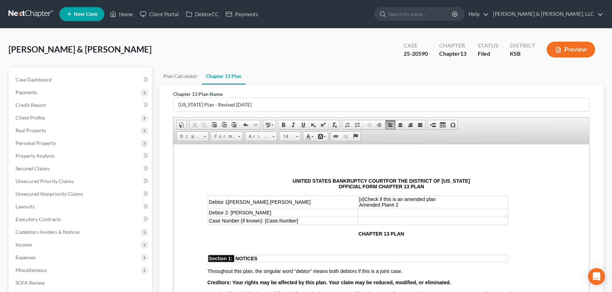
scroll to position [1449, 0]
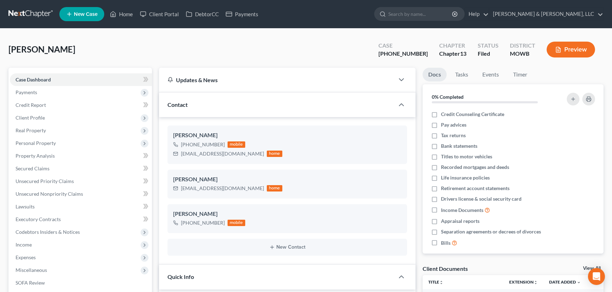
select select "6"
select select "2"
select select "0"
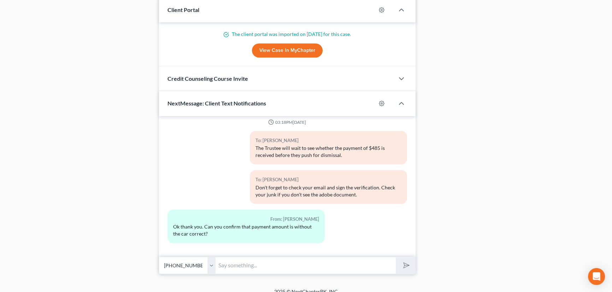
scroll to position [726, 0]
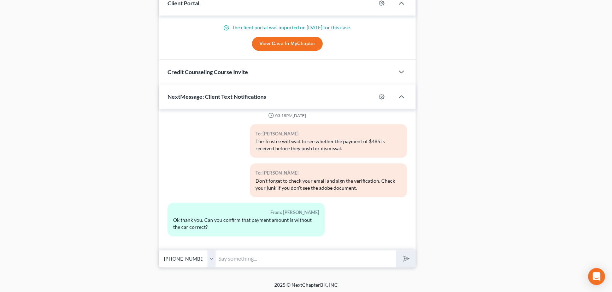
click at [236, 260] on input "text" at bounding box center [305, 258] width 180 height 17
type input "The car is still included. The car is necessary for the means test otherwise yo…"
drag, startPoint x: 390, startPoint y: 258, endPoint x: 53, endPoint y: 276, distance: 337.3
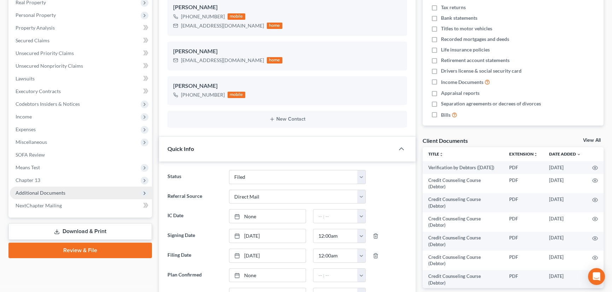
scroll to position [116, 0]
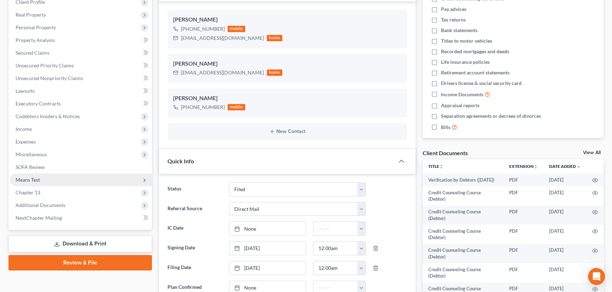
click at [42, 181] on span "Means Test" at bounding box center [81, 180] width 142 height 13
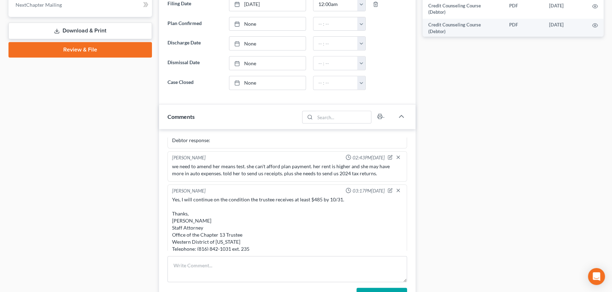
scroll to position [501, 0]
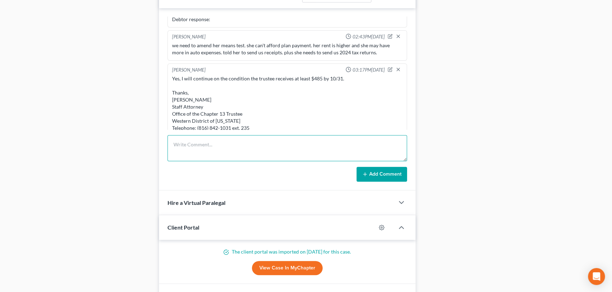
click at [216, 152] on textarea at bounding box center [286, 148] width 239 height 26
type textarea "She may want to surrender car in the future."
drag, startPoint x: 380, startPoint y: 175, endPoint x: 375, endPoint y: 172, distance: 5.6
click at [375, 172] on button "Add Comment" at bounding box center [381, 174] width 50 height 15
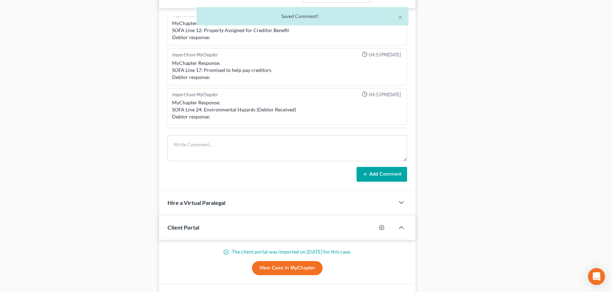
scroll to position [26, 0]
